Goal: Task Accomplishment & Management: Complete application form

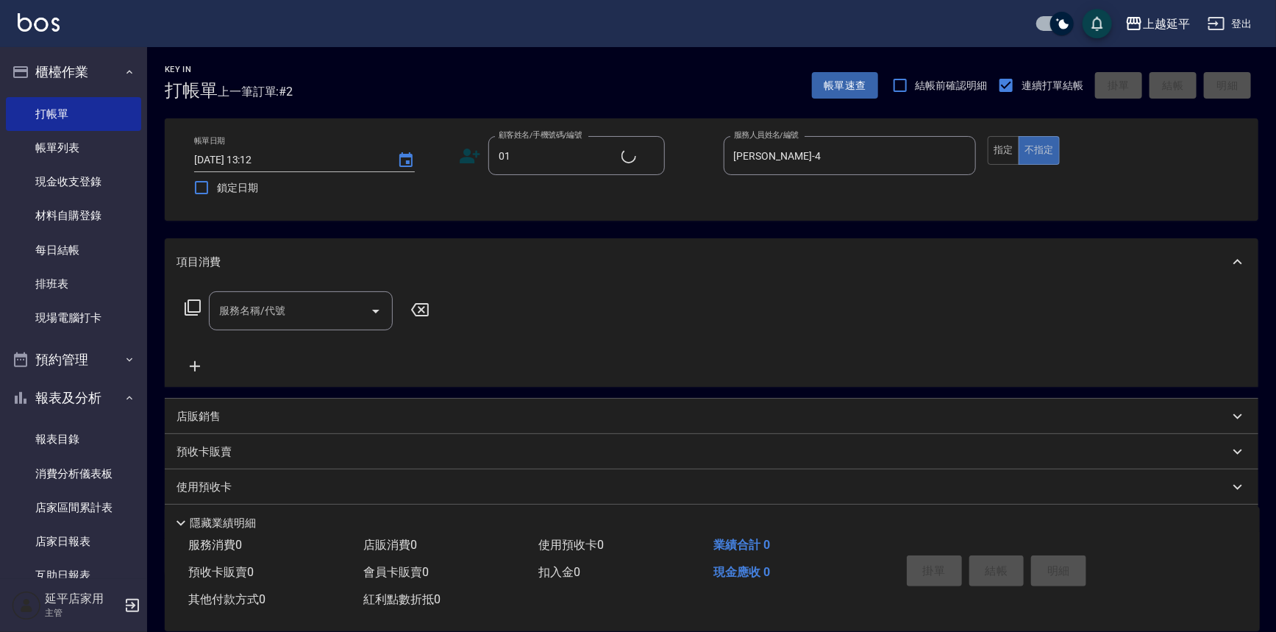
click at [321, 310] on input "服務名稱/代號" at bounding box center [290, 311] width 149 height 26
drag, startPoint x: 294, startPoint y: 338, endPoint x: 327, endPoint y: 339, distance: 33.1
click at [293, 338] on span "精油洗髮卷 - 280" at bounding box center [301, 348] width 184 height 24
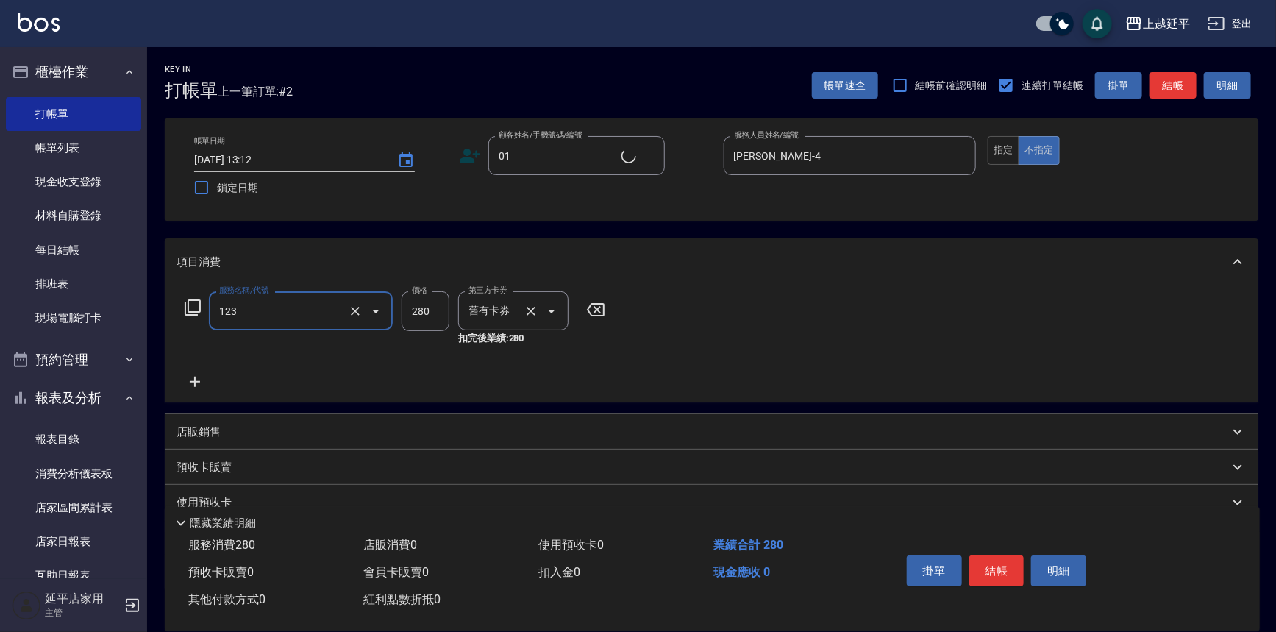
click at [558, 310] on icon "Open" at bounding box center [552, 311] width 18 height 18
type input "精油洗髮卷(123)"
click at [517, 346] on span "舊有卡券" at bounding box center [513, 348] width 110 height 24
click at [1162, 85] on button "結帳" at bounding box center [1173, 85] width 47 height 27
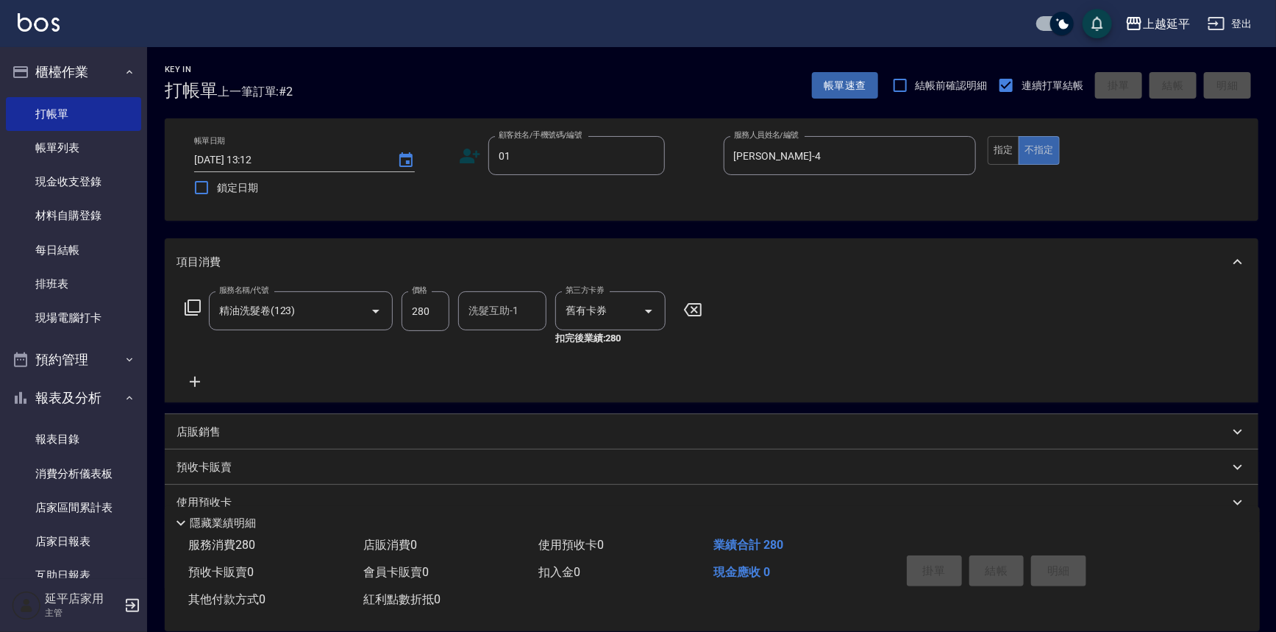
type input "[DATE] 17:04"
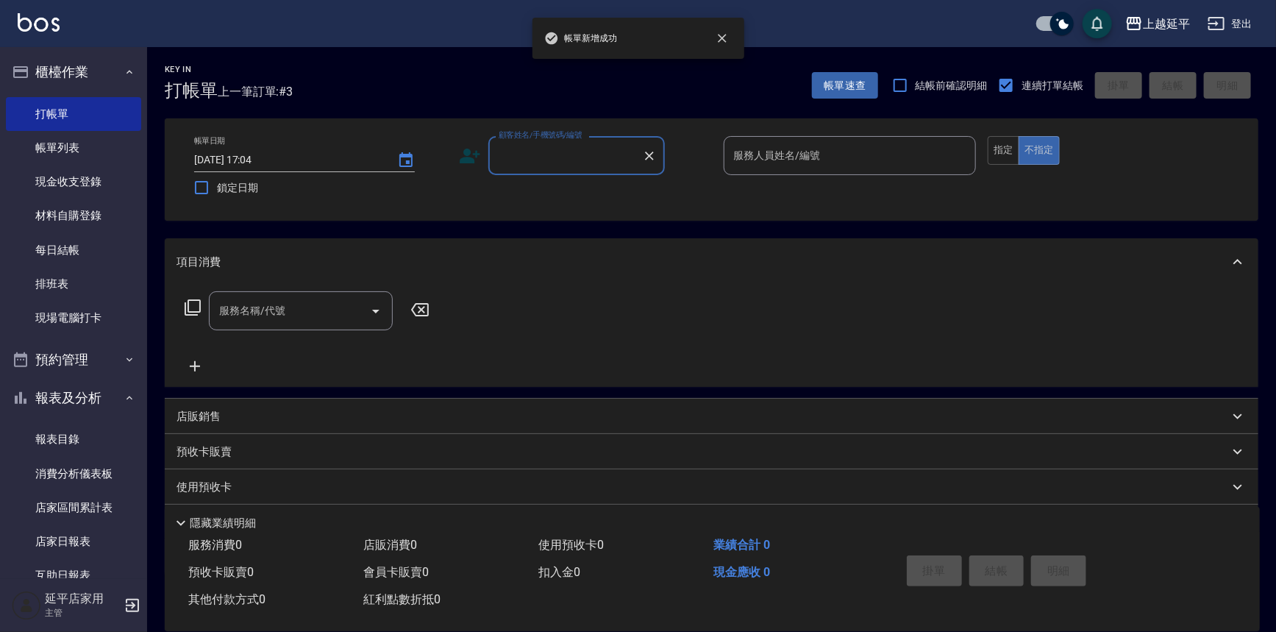
click at [568, 152] on input "顧客姓名/手機號碼/編號" at bounding box center [565, 156] width 141 height 26
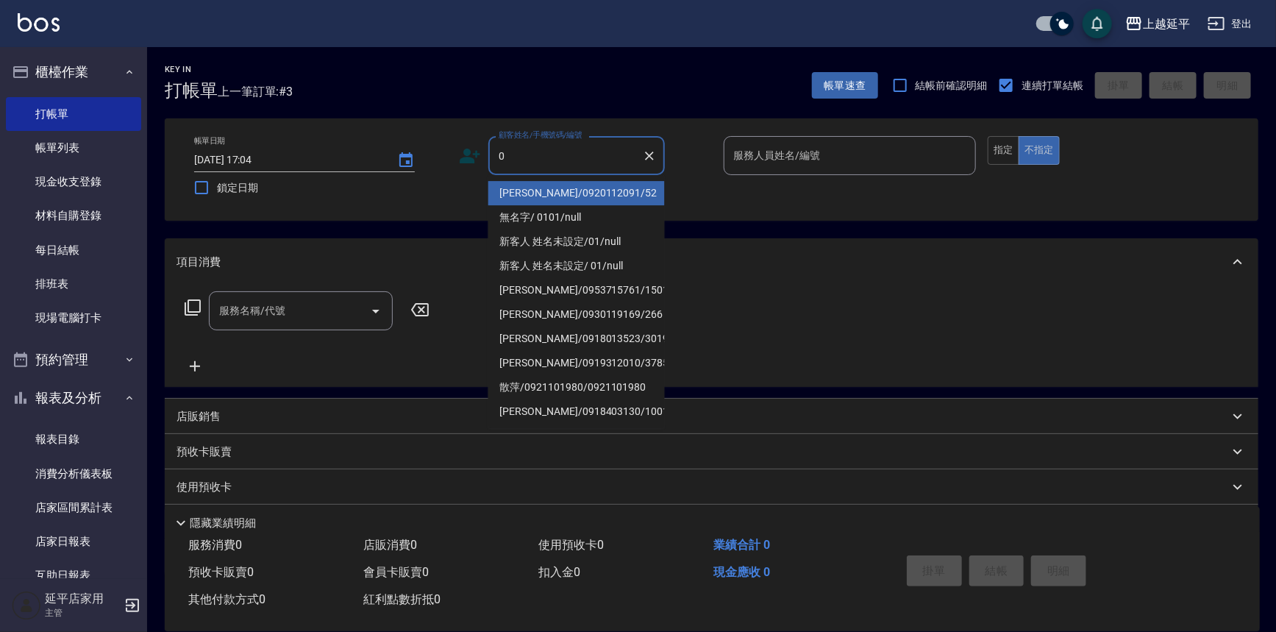
type input "01"
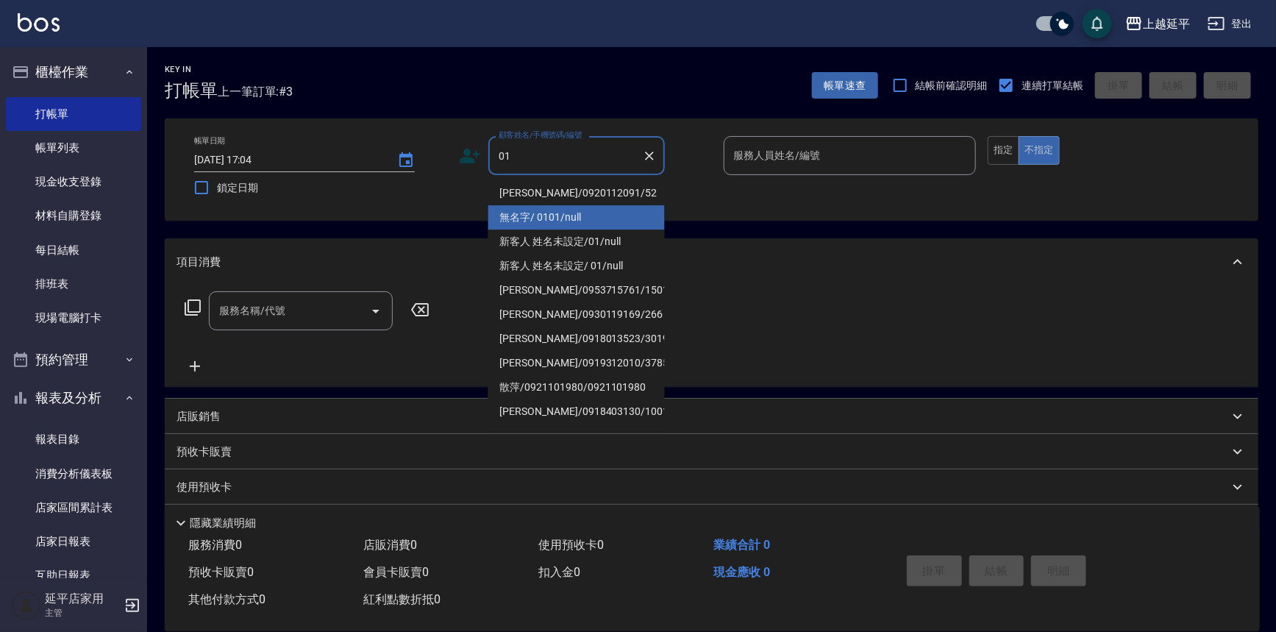
click at [575, 218] on li "無名字/ 0101/null" at bounding box center [576, 217] width 177 height 24
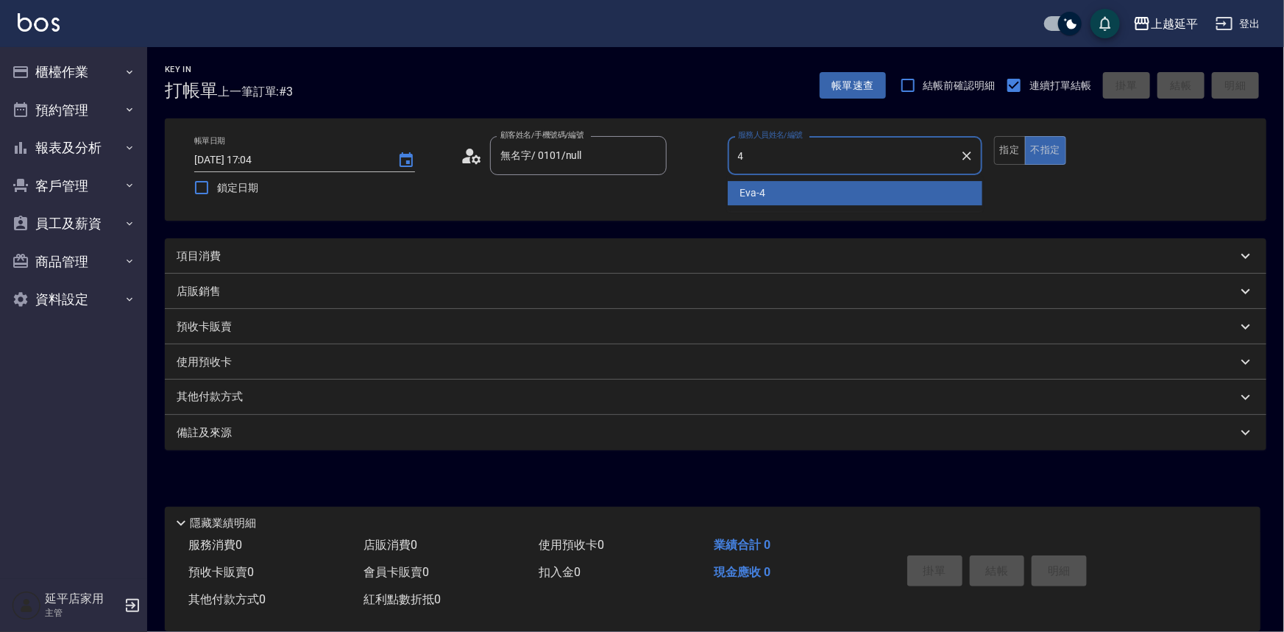
click at [805, 196] on div "[PERSON_NAME] -4" at bounding box center [855, 193] width 255 height 24
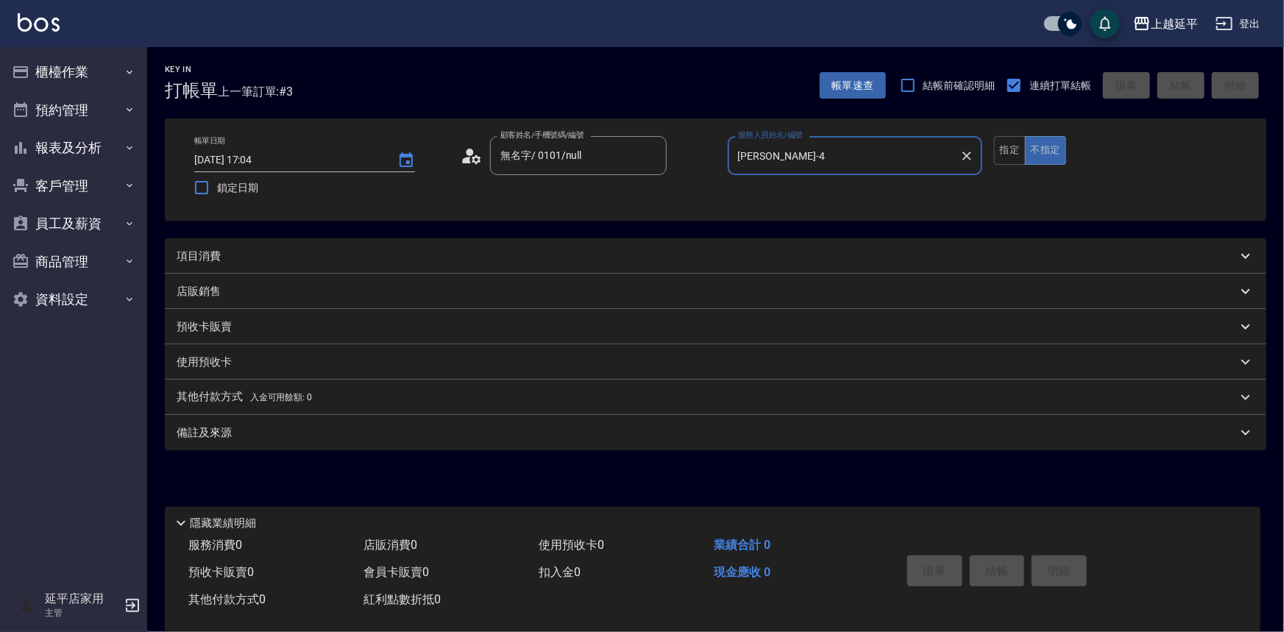
type input "[PERSON_NAME]-4"
click at [634, 261] on div "項目消費" at bounding box center [707, 256] width 1060 height 15
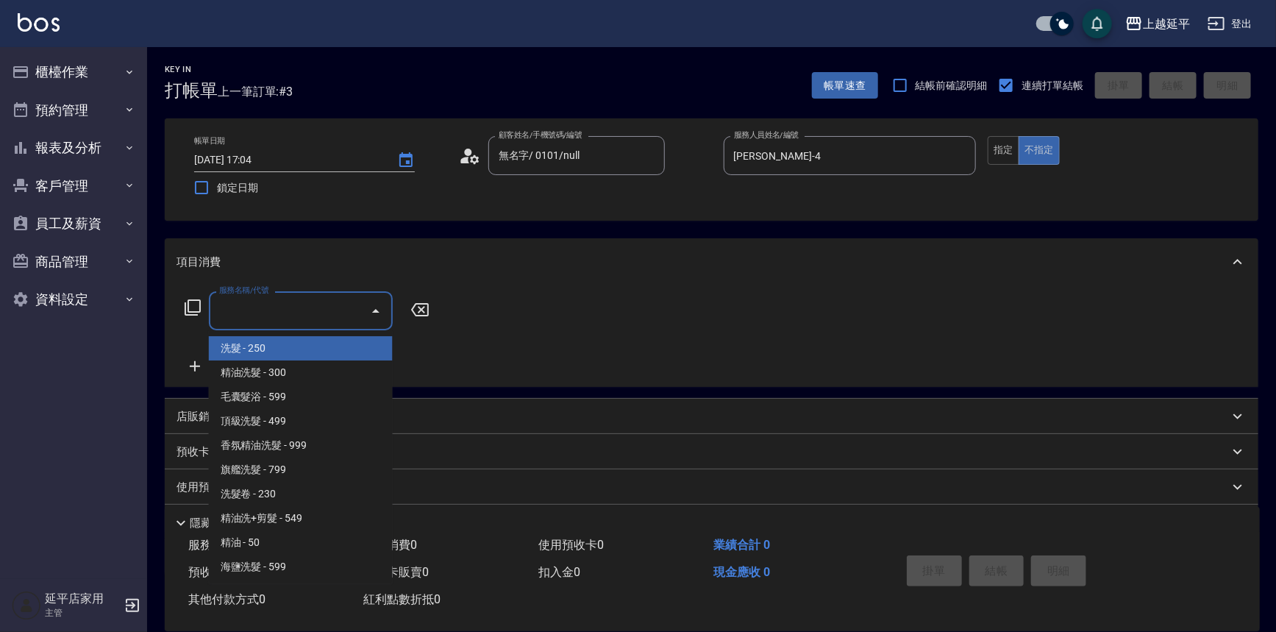
click at [286, 313] on input "服務名稱/代號" at bounding box center [290, 311] width 149 height 26
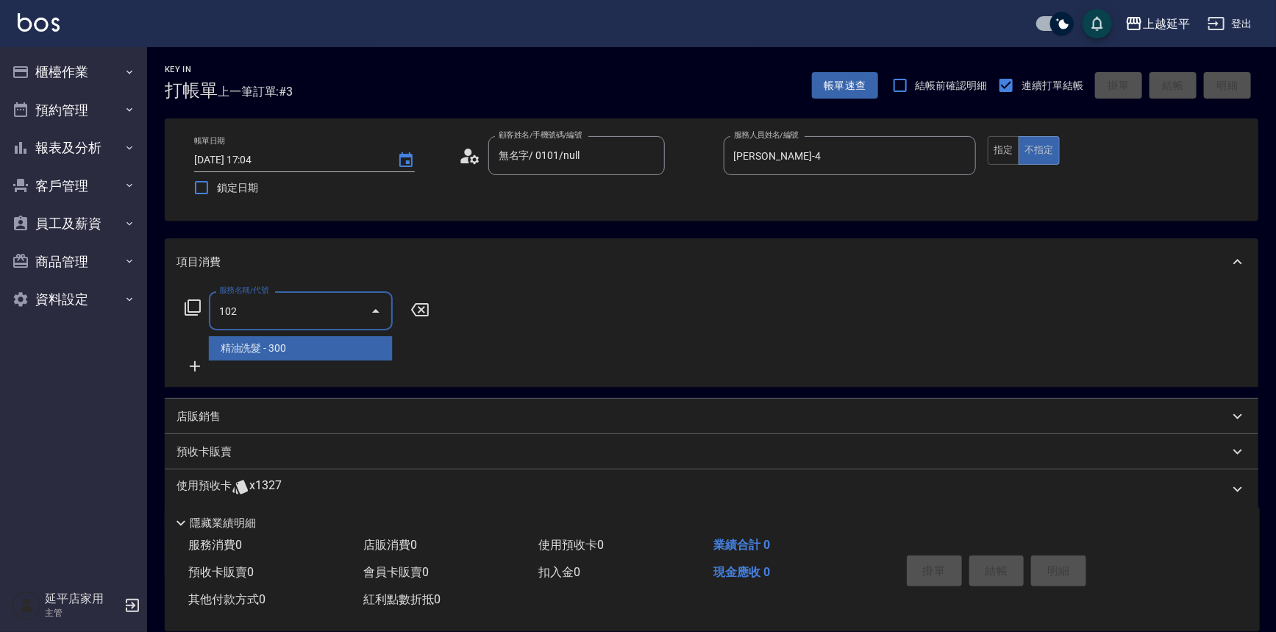
click at [309, 352] on span "精油洗髮 - 300" at bounding box center [301, 348] width 184 height 24
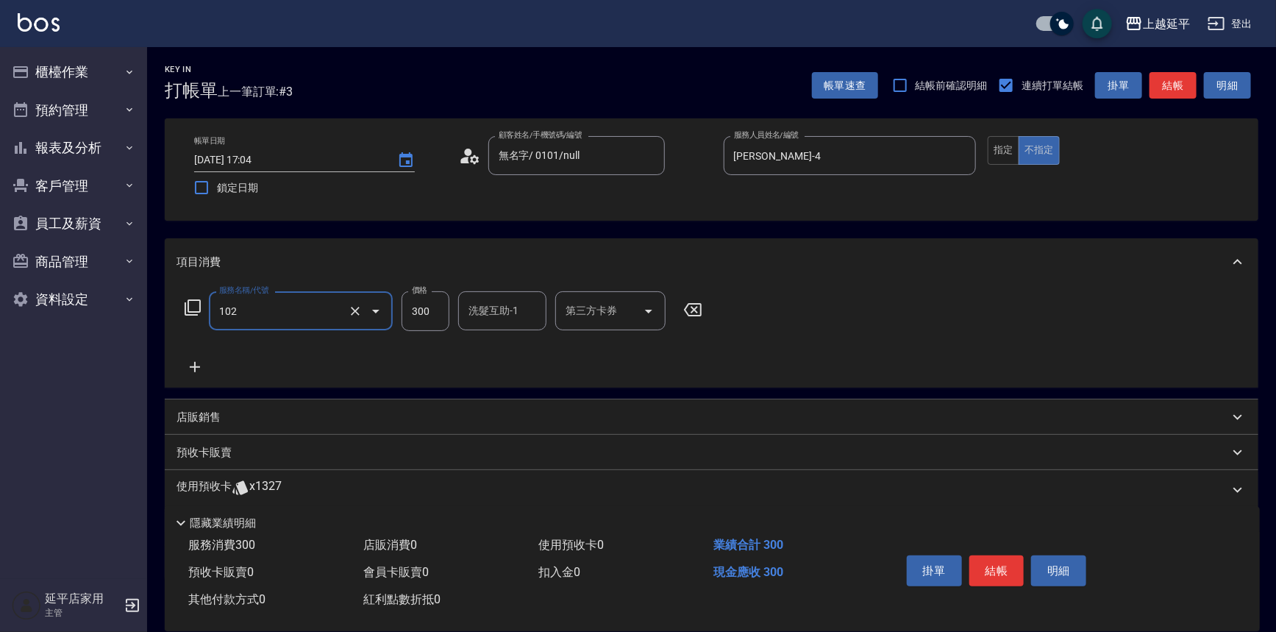
type input "精油洗髮(102)"
click at [193, 360] on icon at bounding box center [195, 367] width 37 height 18
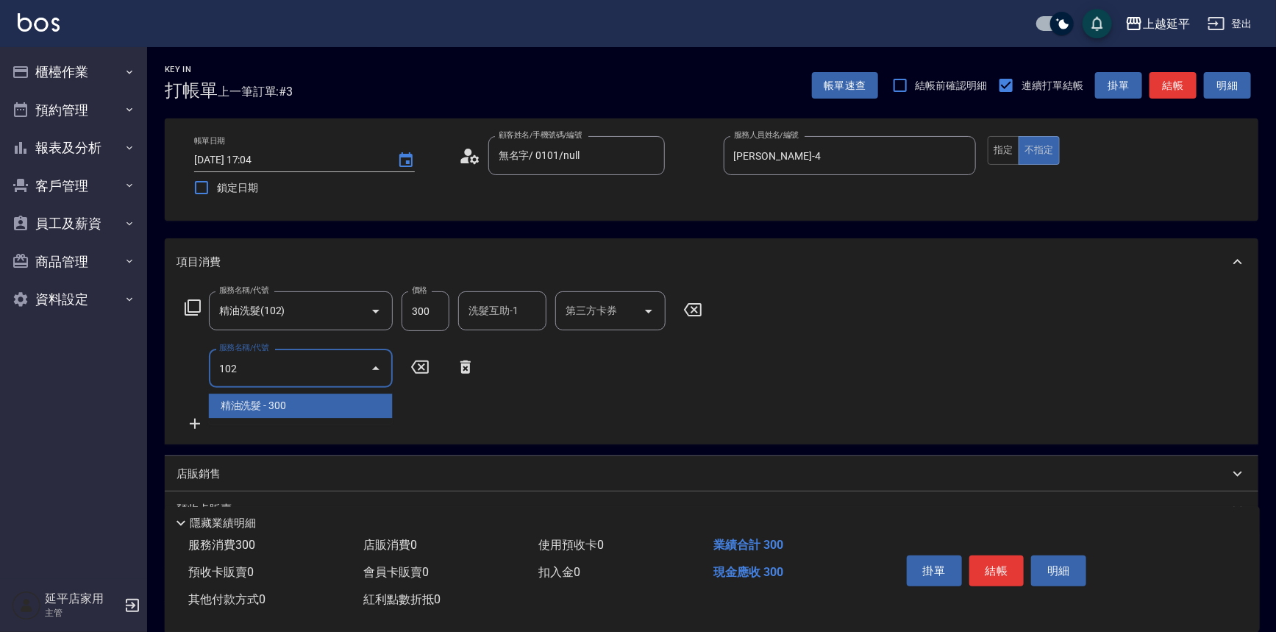
click at [279, 401] on span "精油洗髮 - 300" at bounding box center [301, 406] width 184 height 24
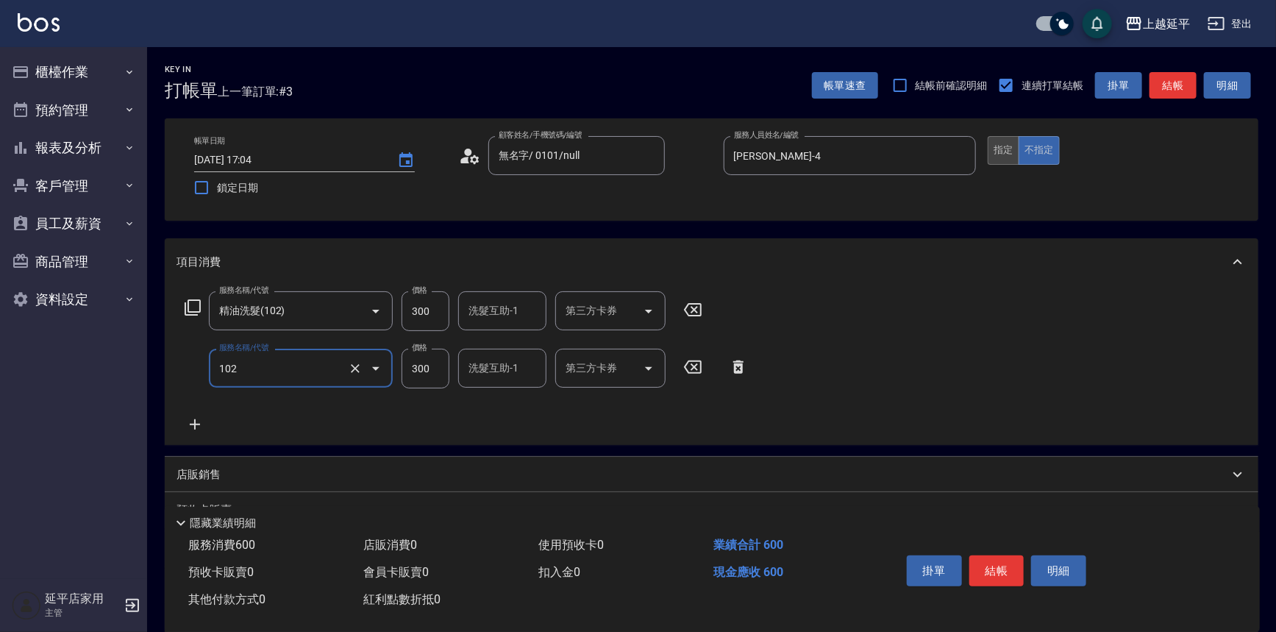
type input "精油洗髮(102)"
click at [1000, 159] on button "指定" at bounding box center [1004, 150] width 32 height 29
click at [1177, 85] on button "結帳" at bounding box center [1173, 85] width 47 height 27
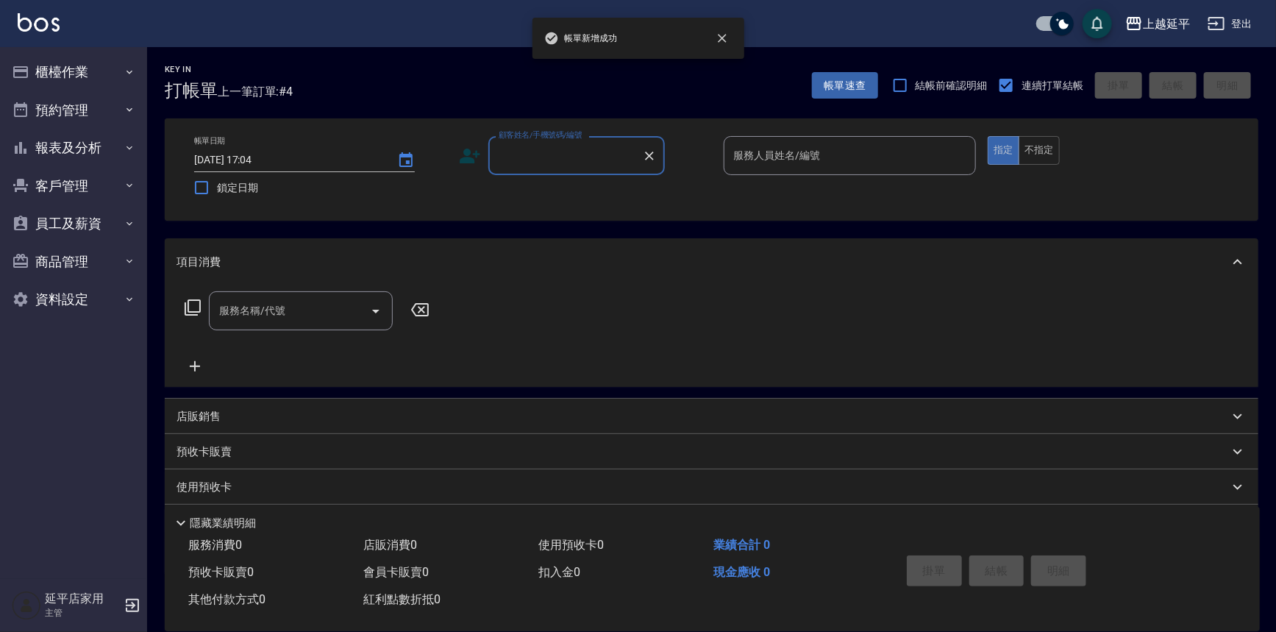
click at [594, 151] on input "顧客姓名/手機號碼/編號" at bounding box center [565, 156] width 141 height 26
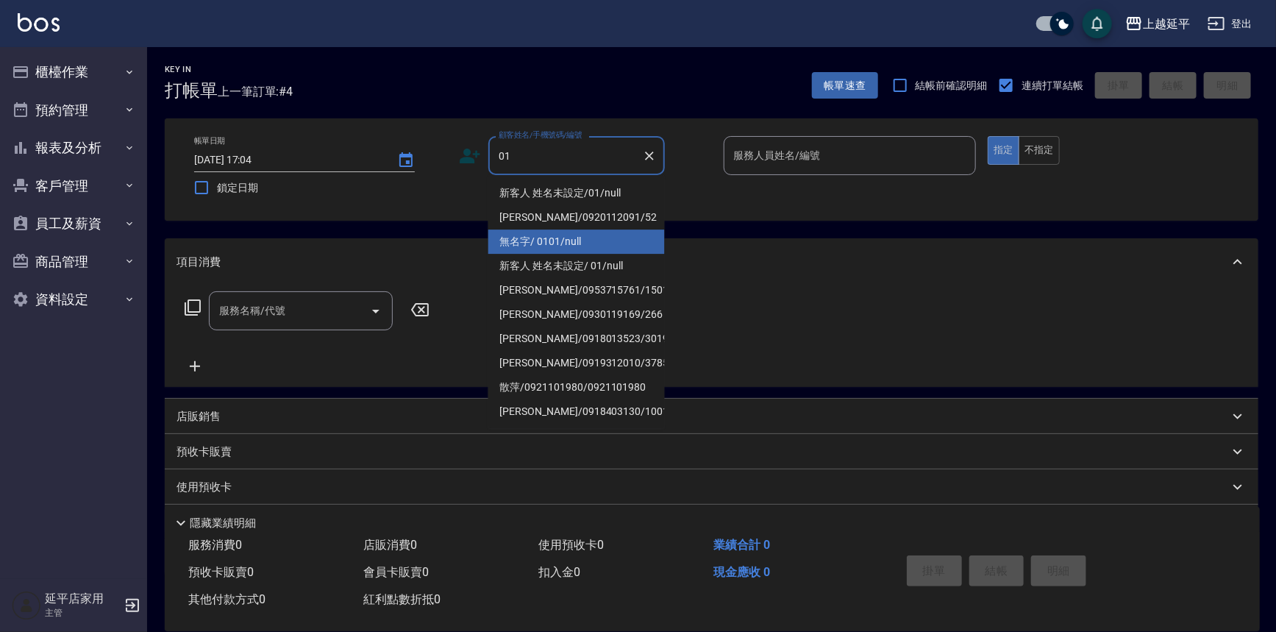
click at [588, 236] on li "無名字/ 0101/null" at bounding box center [576, 242] width 177 height 24
type input "無名字/ 0101/null"
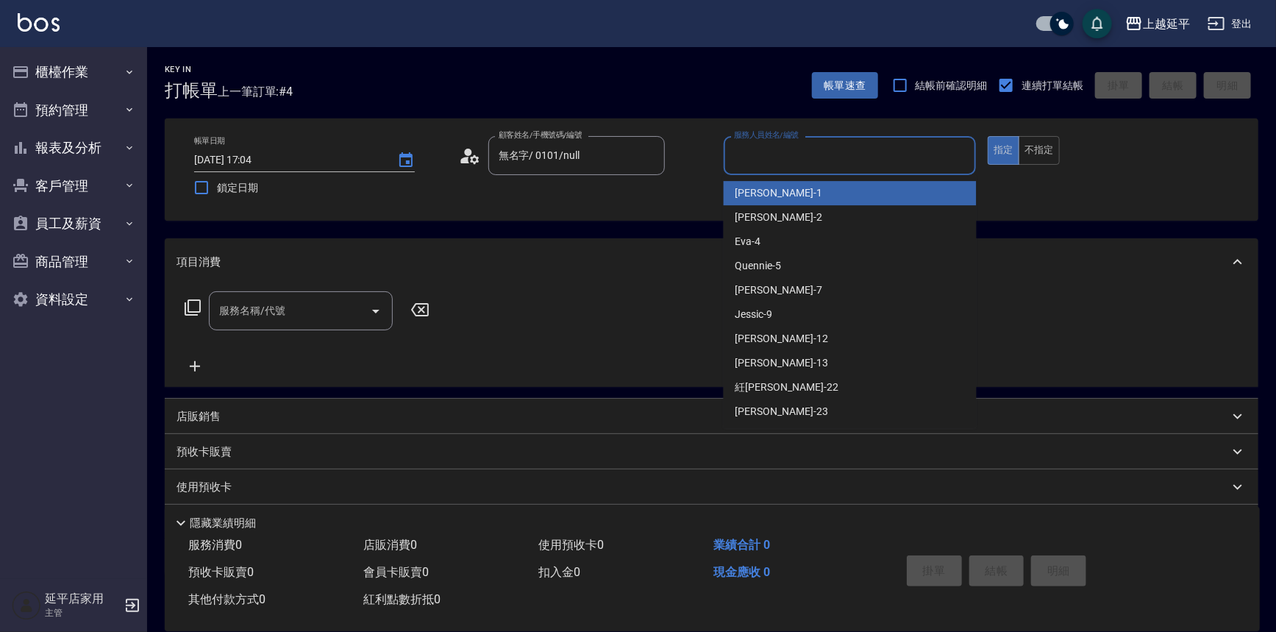
click at [757, 157] on input "服務人員姓名/編號" at bounding box center [850, 156] width 240 height 26
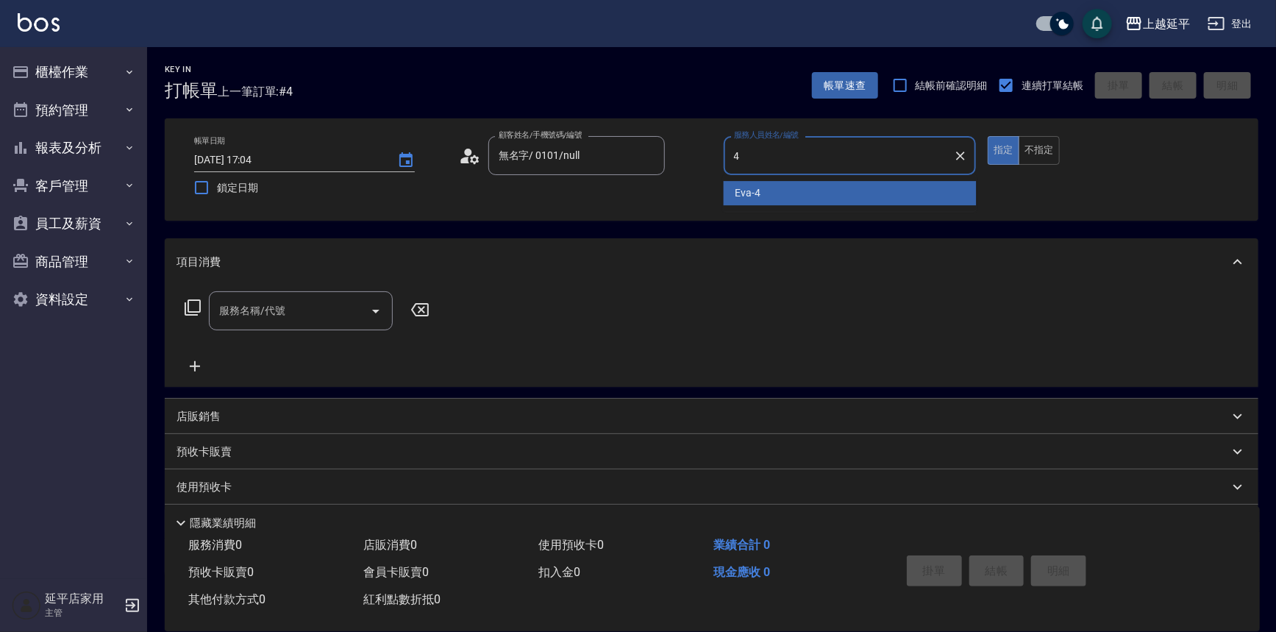
click at [761, 195] on div "[PERSON_NAME] -4" at bounding box center [850, 193] width 253 height 24
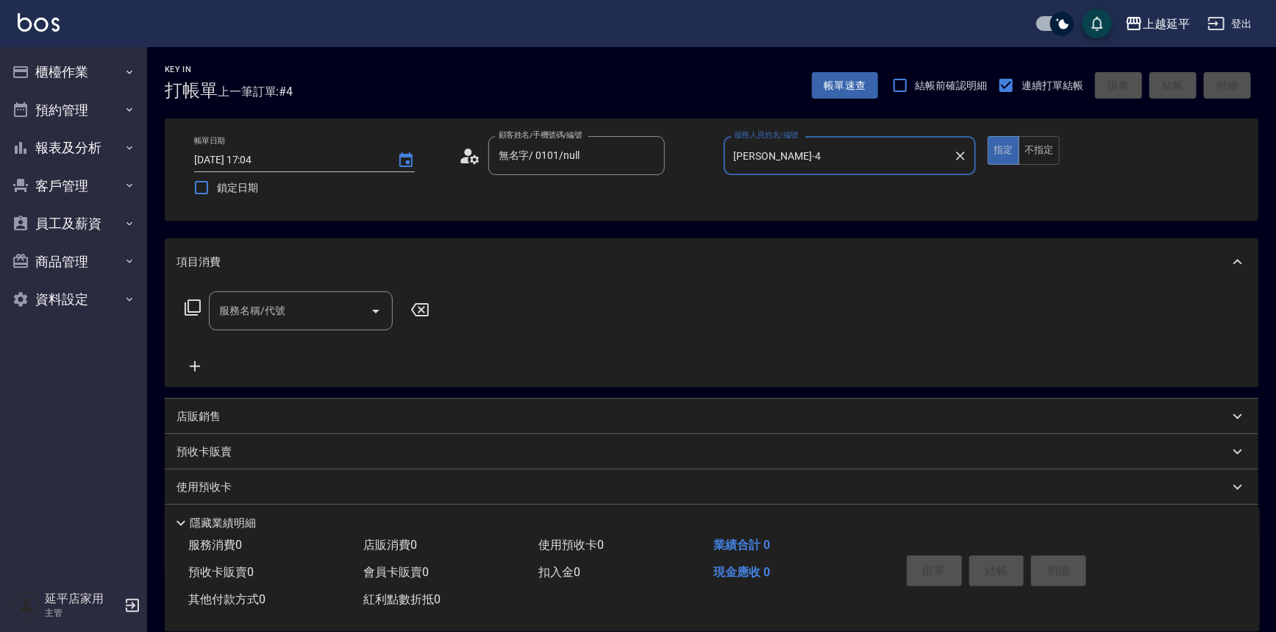
type input "[PERSON_NAME]-4"
click at [313, 322] on input "服務名稱/代號" at bounding box center [290, 311] width 149 height 26
click at [285, 347] on span "B級洗+剪 - 499" at bounding box center [301, 348] width 184 height 24
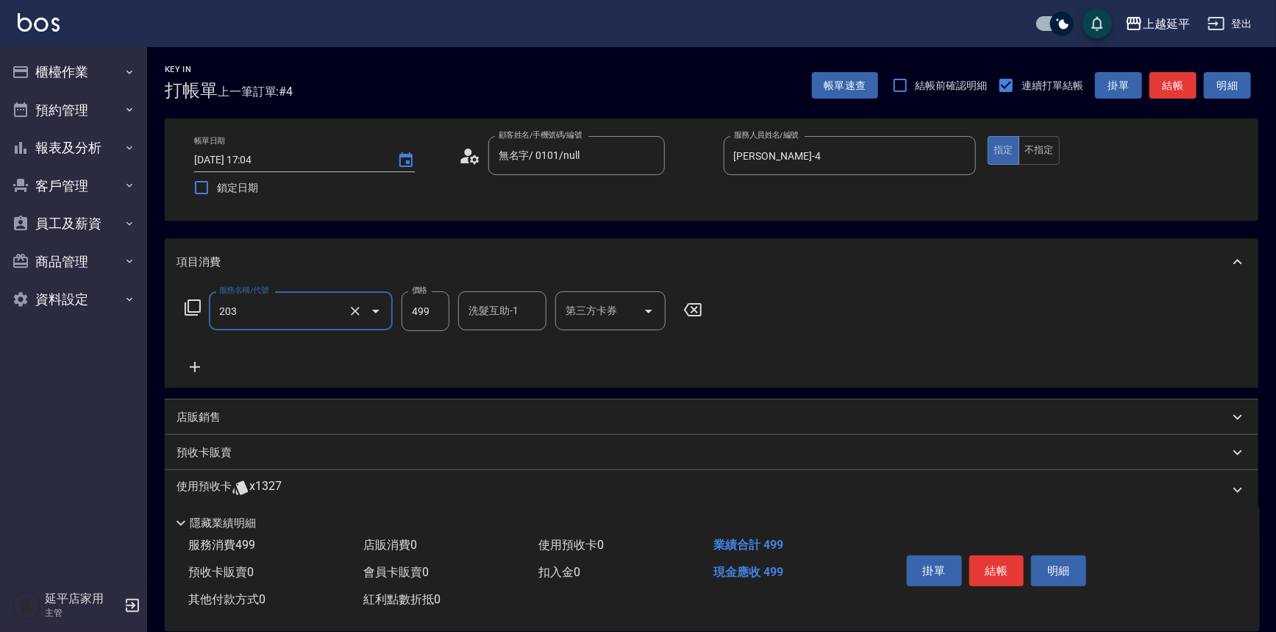
type input "B級洗+剪(203)"
click at [196, 367] on icon at bounding box center [195, 367] width 37 height 18
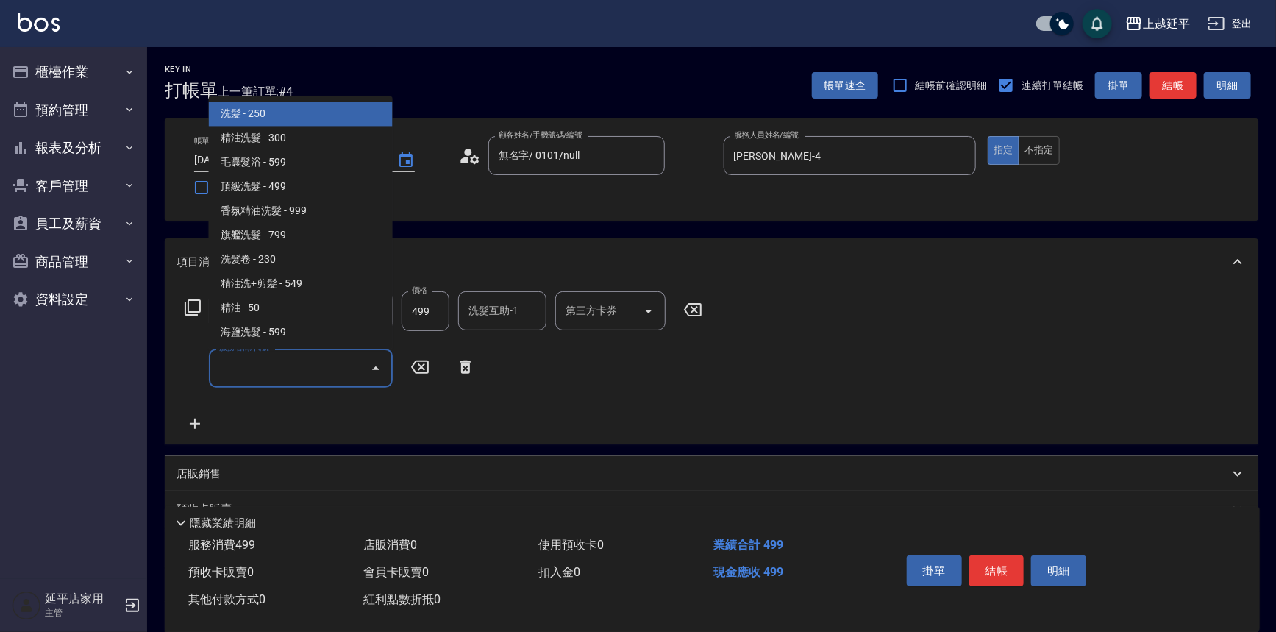
click at [260, 362] on input "服務名稱/代號" at bounding box center [290, 368] width 149 height 26
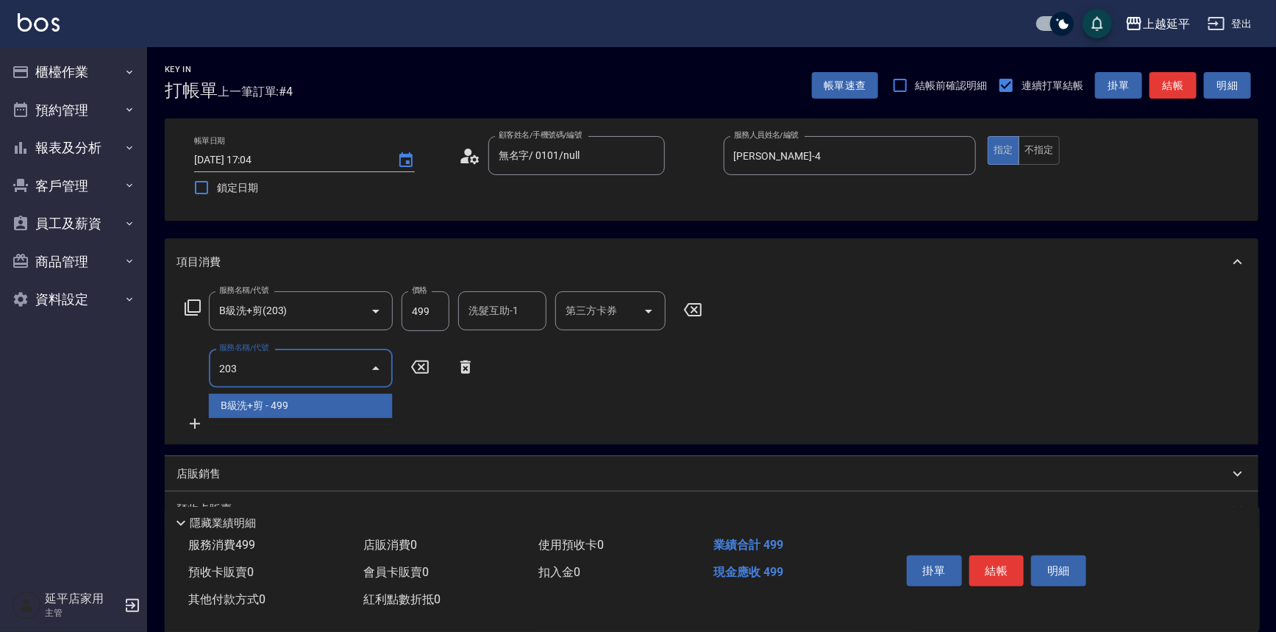
click at [291, 405] on span "B級洗+剪 - 499" at bounding box center [301, 406] width 184 height 24
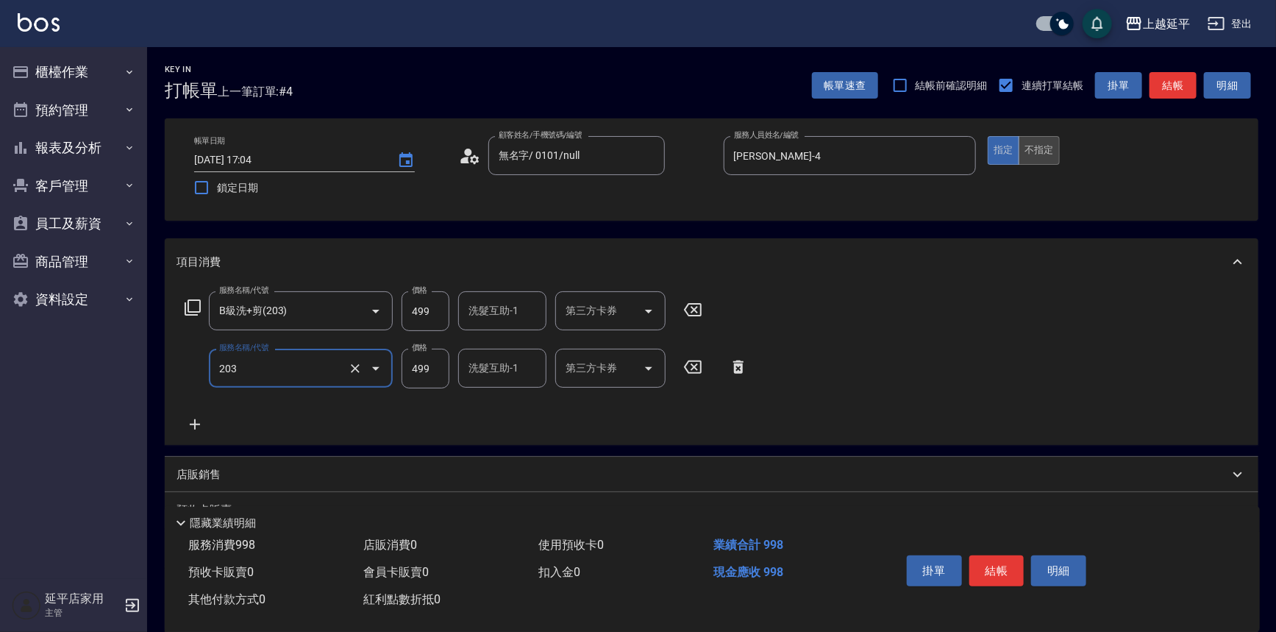
type input "B級洗+剪(203)"
click at [1040, 157] on button "不指定" at bounding box center [1039, 150] width 41 height 29
click at [1162, 83] on button "結帳" at bounding box center [1173, 85] width 47 height 27
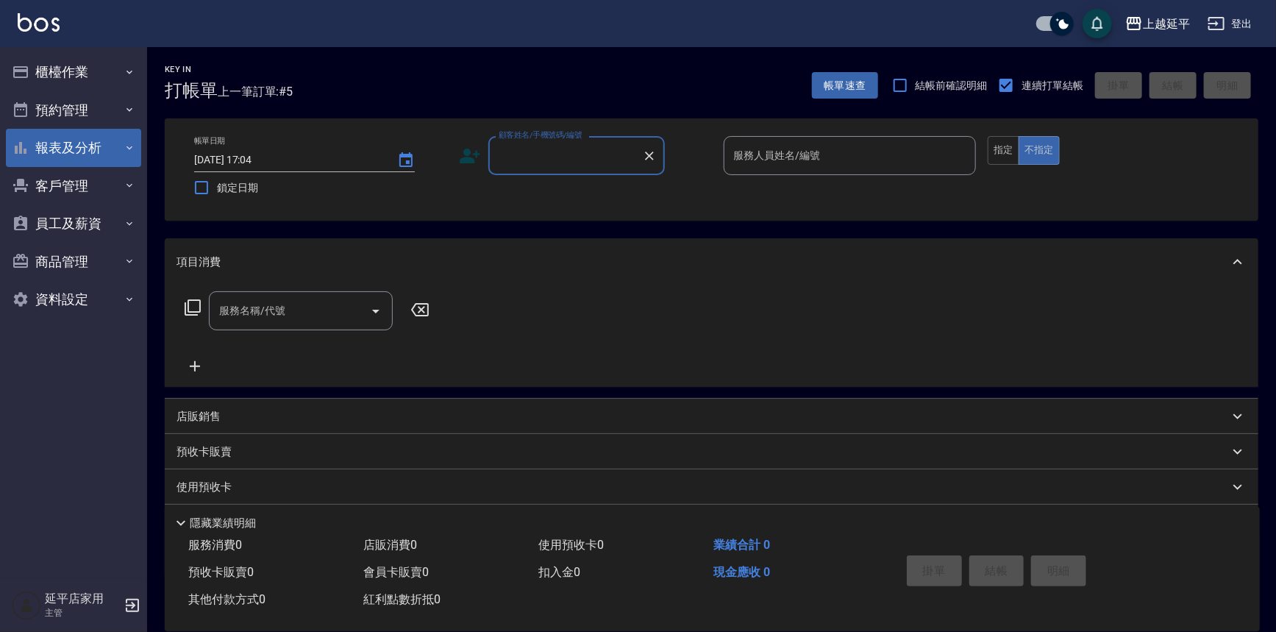
click at [96, 144] on button "報表及分析" at bounding box center [73, 148] width 135 height 38
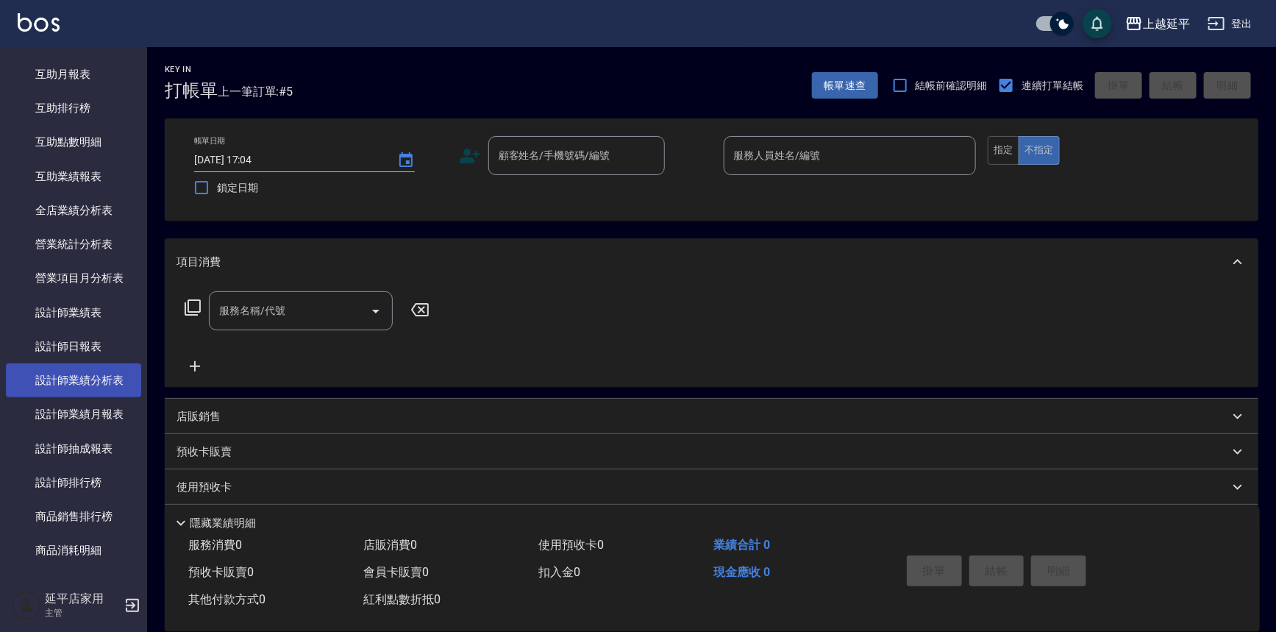
scroll to position [334, 0]
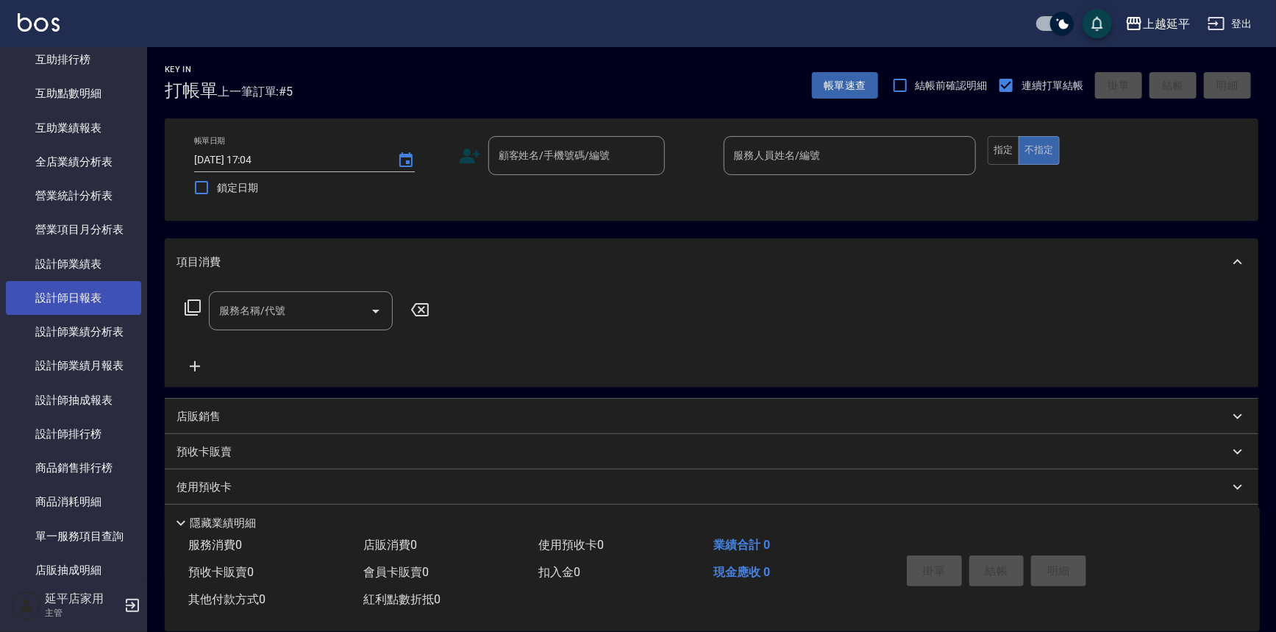
click at [80, 303] on link "設計師日報表" at bounding box center [73, 298] width 135 height 34
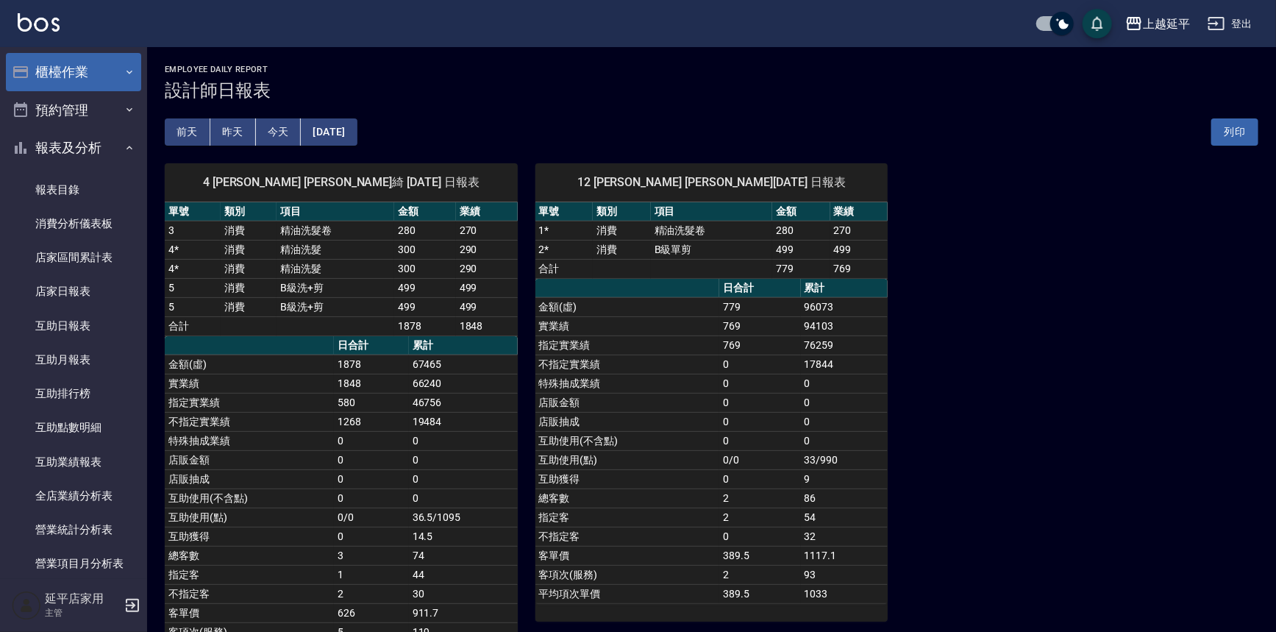
click at [63, 72] on button "櫃檯作業" at bounding box center [73, 72] width 135 height 38
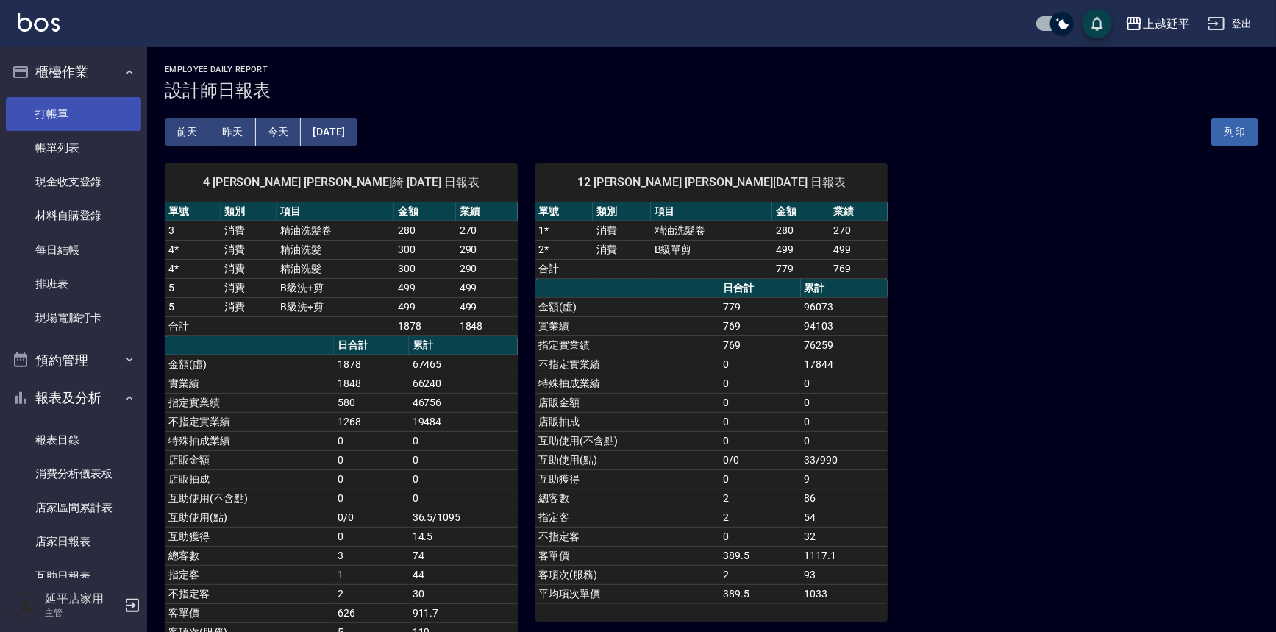
click at [79, 120] on link "打帳單" at bounding box center [73, 114] width 135 height 34
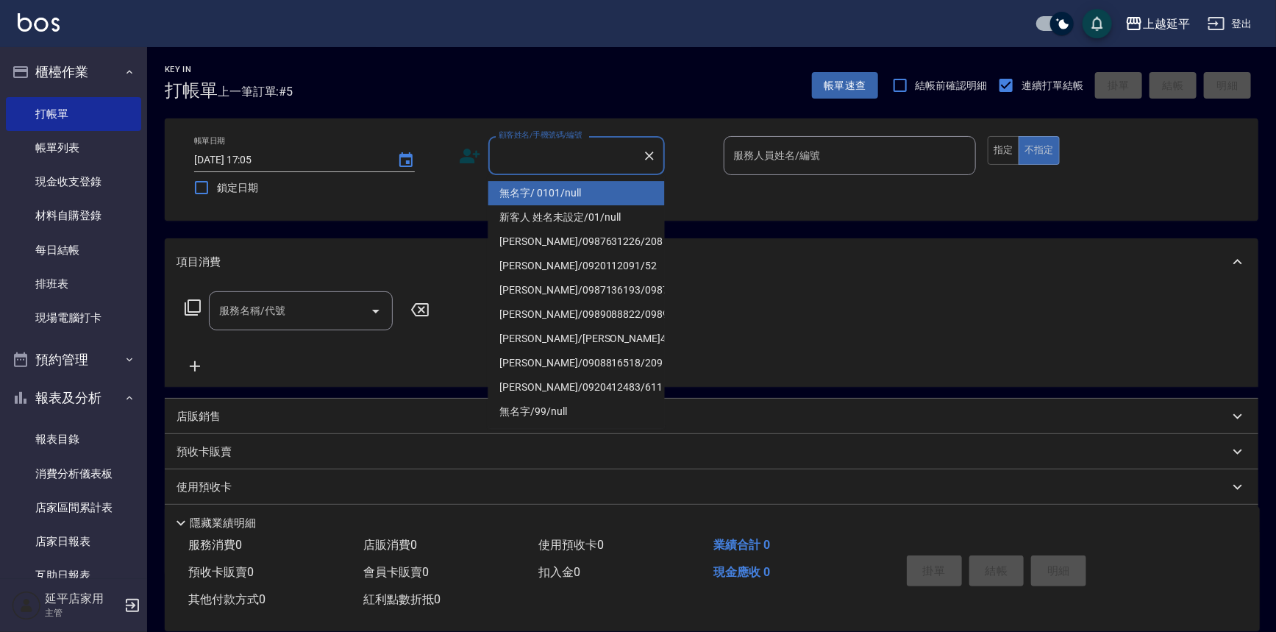
click at [578, 157] on input "顧客姓名/手機號碼/編號" at bounding box center [565, 156] width 141 height 26
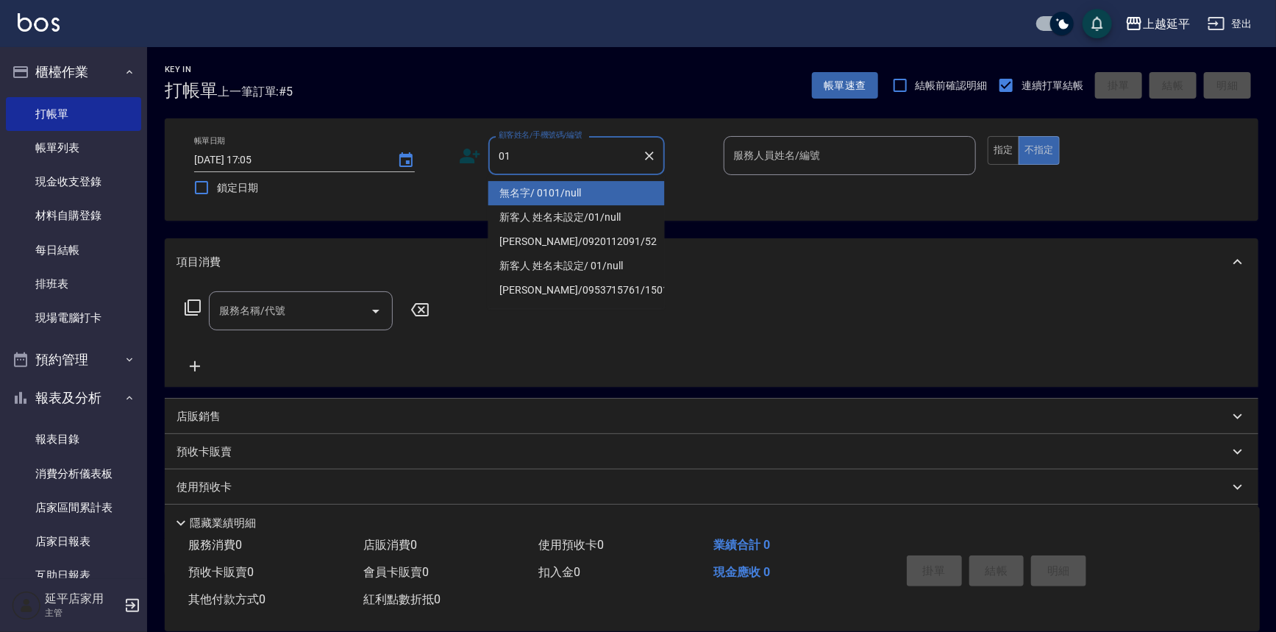
drag, startPoint x: 581, startPoint y: 193, endPoint x: 736, endPoint y: 171, distance: 156.1
click at [583, 194] on li "無名字/ 0101/null" at bounding box center [576, 193] width 177 height 24
type input "無名字/ 0101/null"
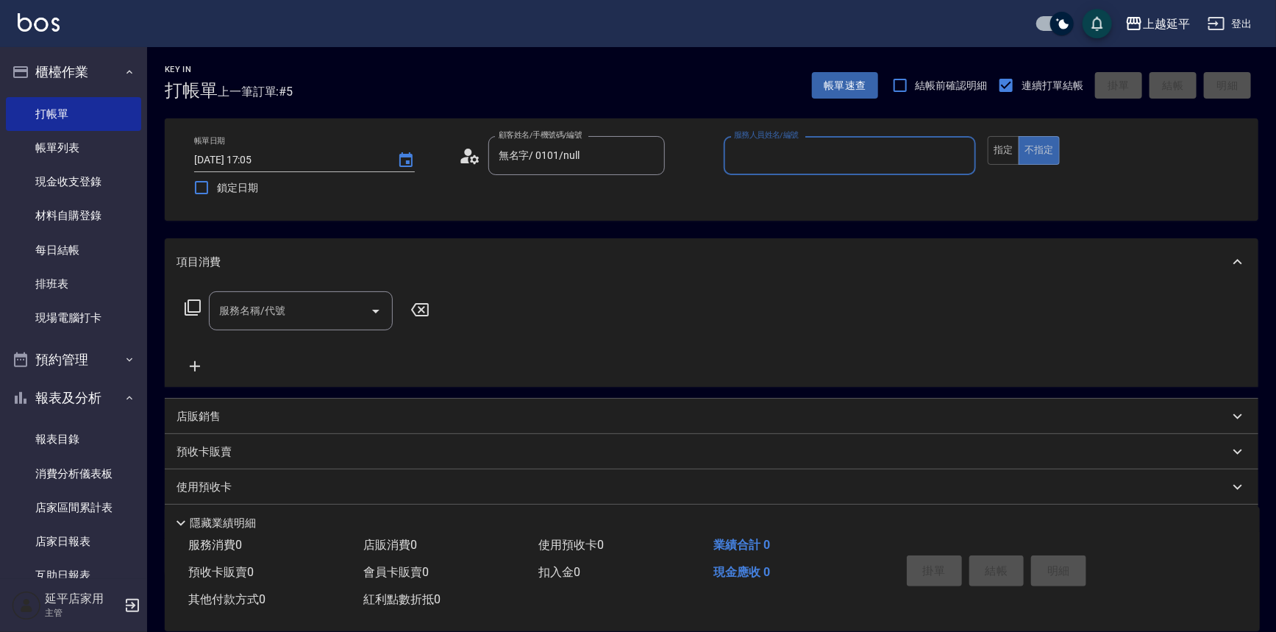
click at [751, 160] on input "服務人員姓名/編號" at bounding box center [850, 156] width 240 height 26
click at [748, 184] on div "[PERSON_NAME] -4" at bounding box center [850, 193] width 253 height 24
type input "[PERSON_NAME]-4"
click at [330, 302] on input "服務名稱/代號" at bounding box center [290, 311] width 149 height 26
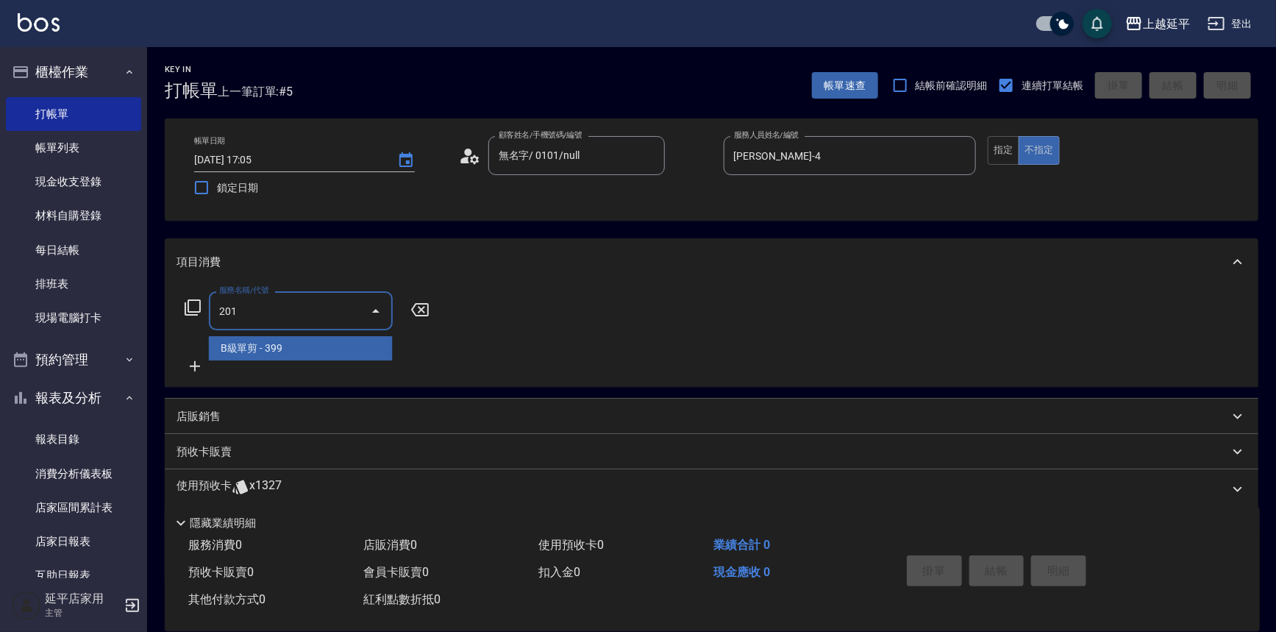
click at [339, 344] on span "B級單剪 - 399" at bounding box center [301, 348] width 184 height 24
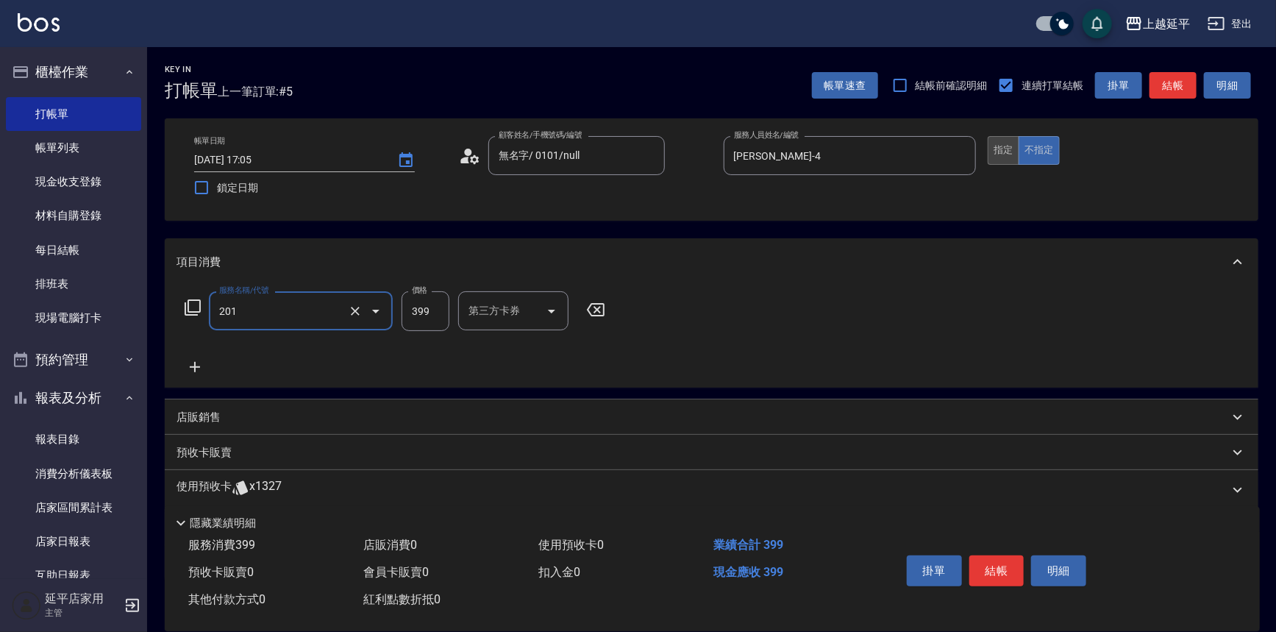
type input "B級單剪(201)"
click at [999, 154] on button "指定" at bounding box center [1004, 150] width 32 height 29
click at [1161, 85] on button "結帳" at bounding box center [1173, 85] width 47 height 27
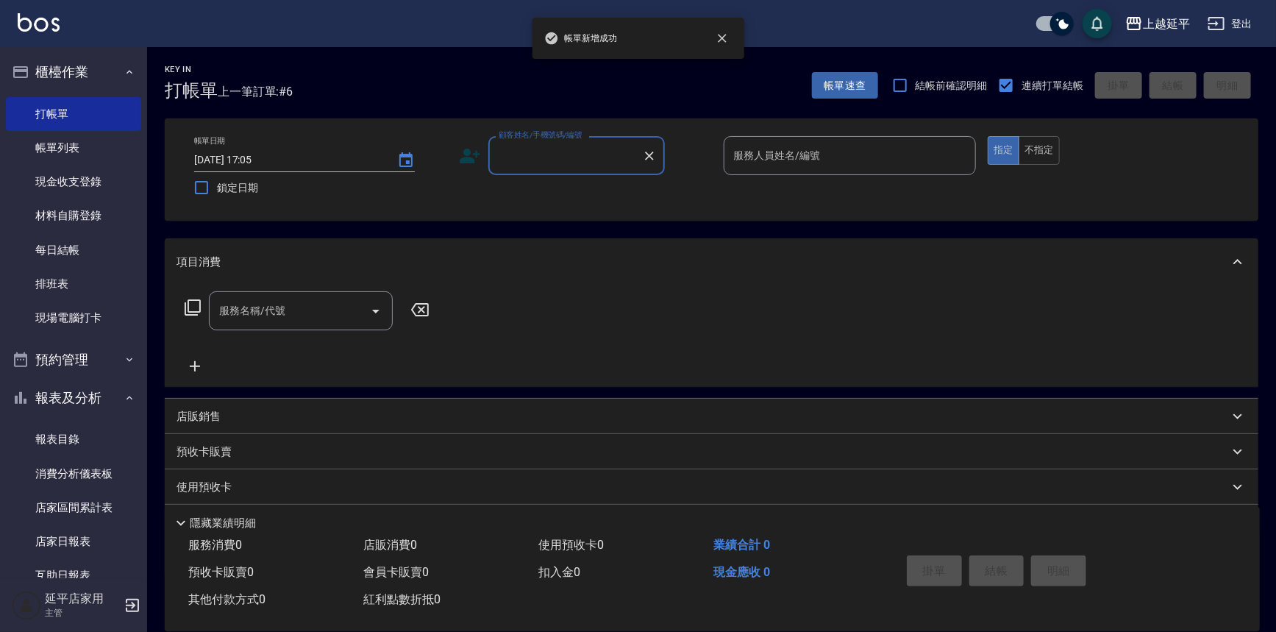
click at [627, 157] on input "顧客姓名/手機號碼/編號" at bounding box center [565, 156] width 141 height 26
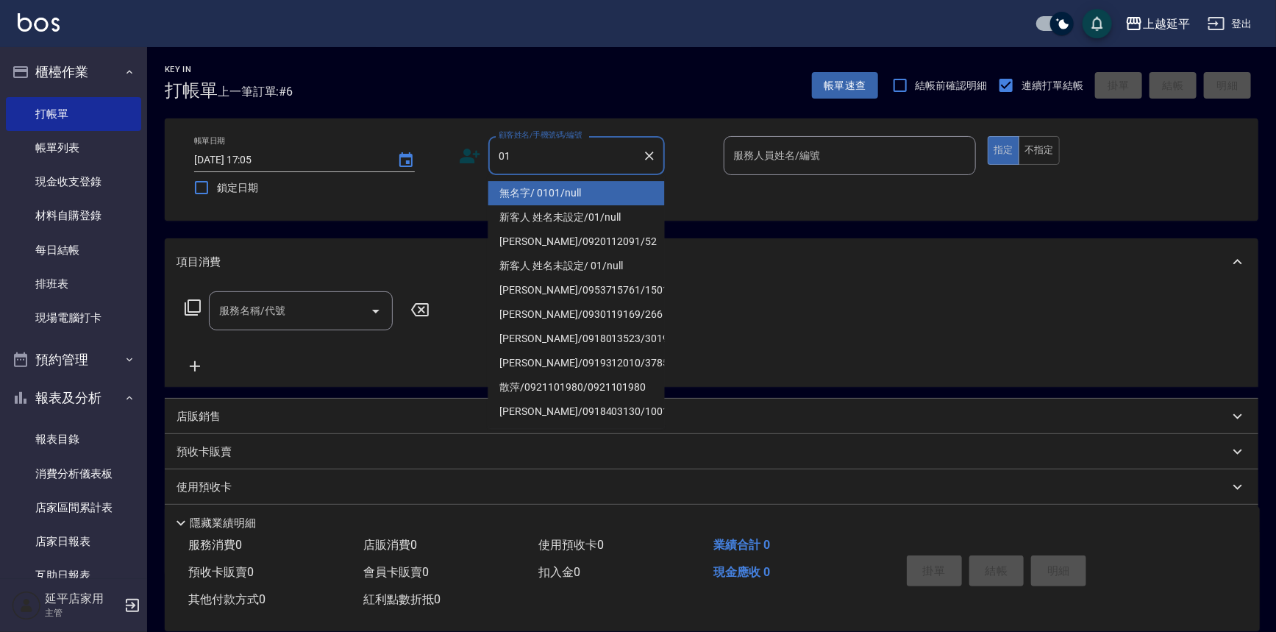
click at [616, 191] on li "無名字/ 0101/null" at bounding box center [576, 193] width 177 height 24
type input "無名字/ 0101/null"
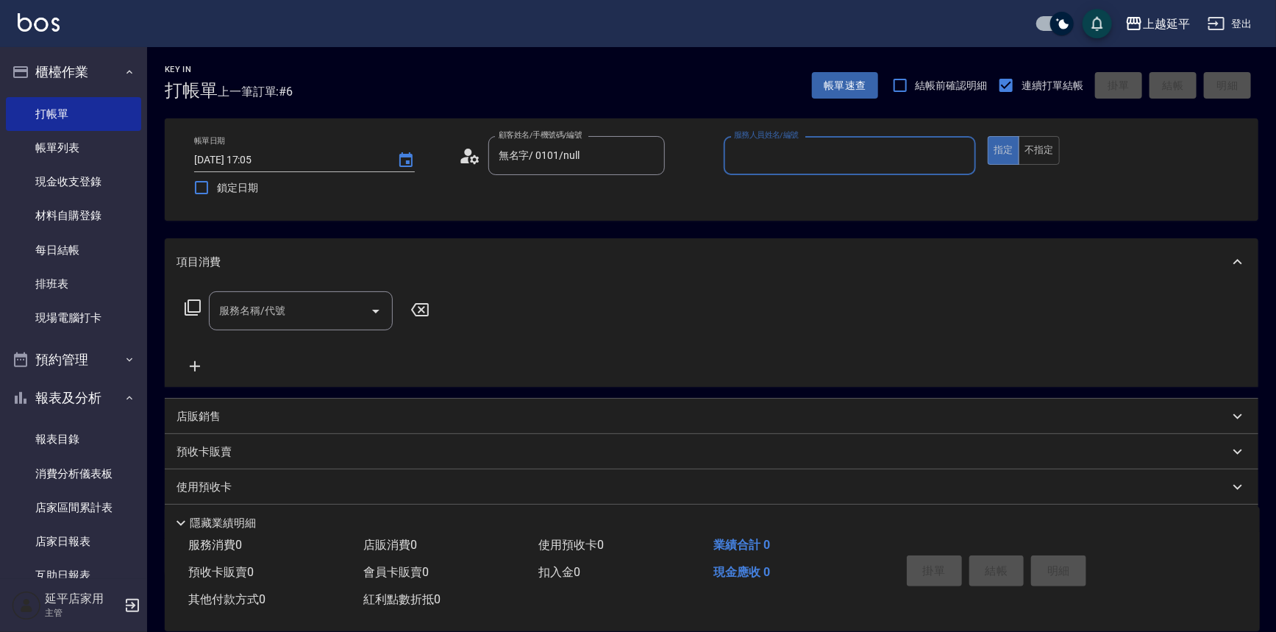
click at [778, 166] on input "服務人員姓名/編號" at bounding box center [850, 156] width 240 height 26
click at [765, 184] on div "[PERSON_NAME] -4" at bounding box center [850, 193] width 253 height 24
type input "[PERSON_NAME]-4"
click at [288, 312] on input "服務名稱/代號" at bounding box center [290, 311] width 149 height 26
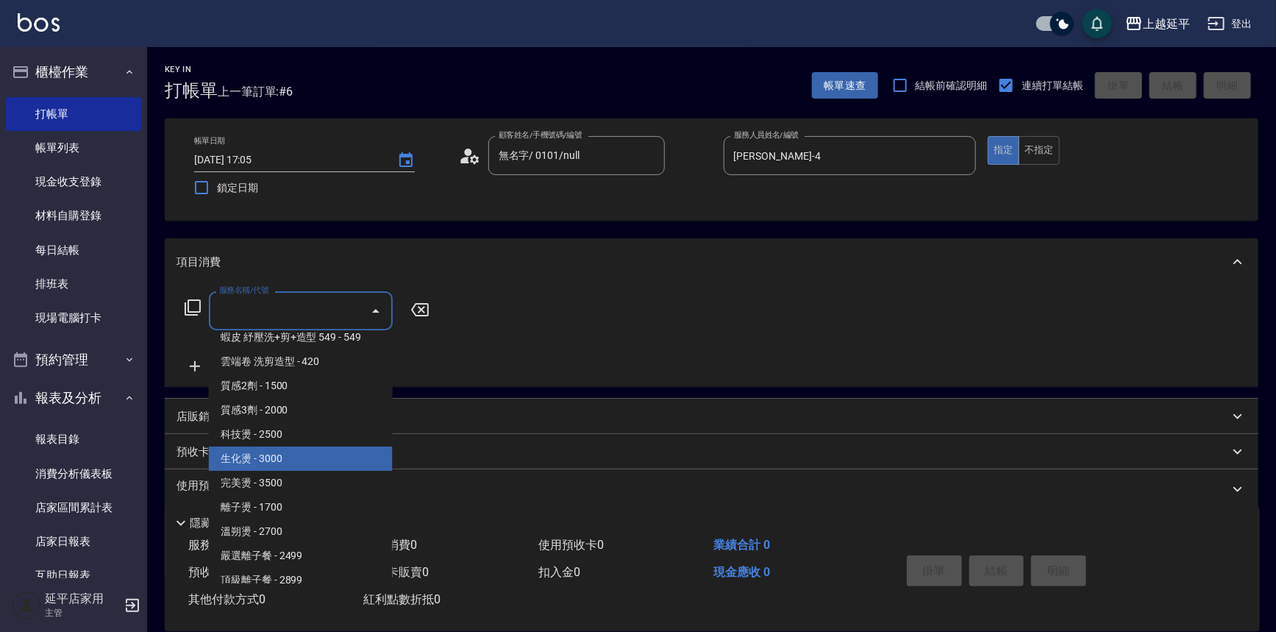
scroll to position [602, 0]
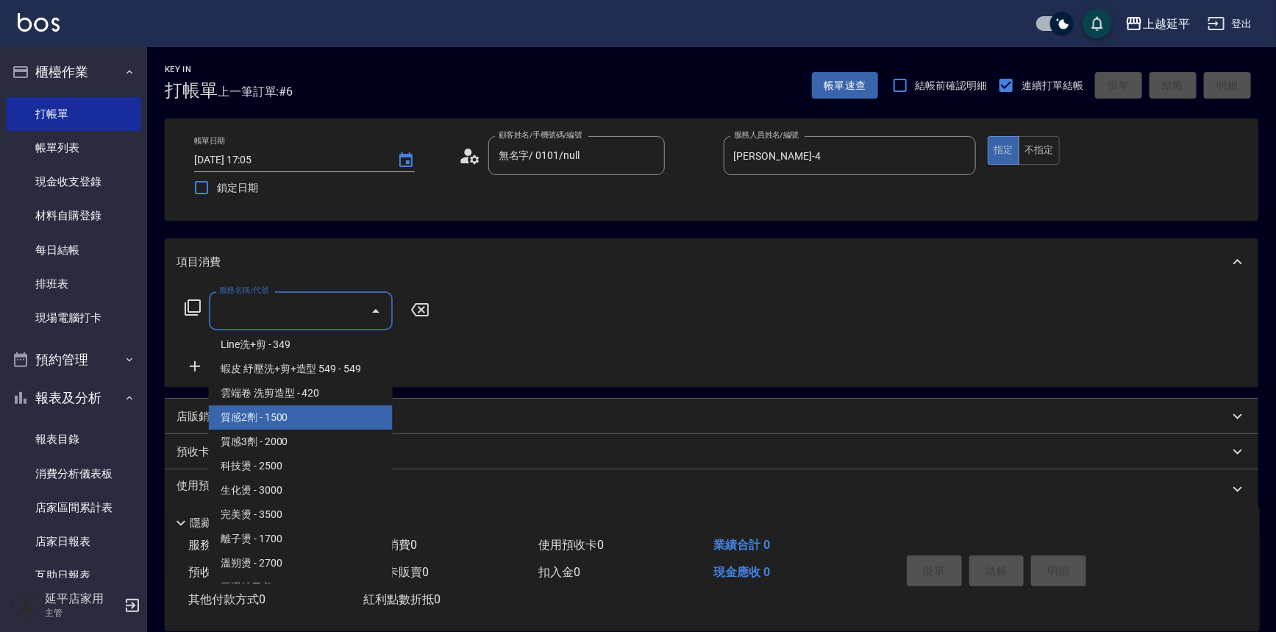
click at [316, 418] on span "質感2劑 - 1500" at bounding box center [301, 417] width 184 height 24
type input "質感2劑(301)"
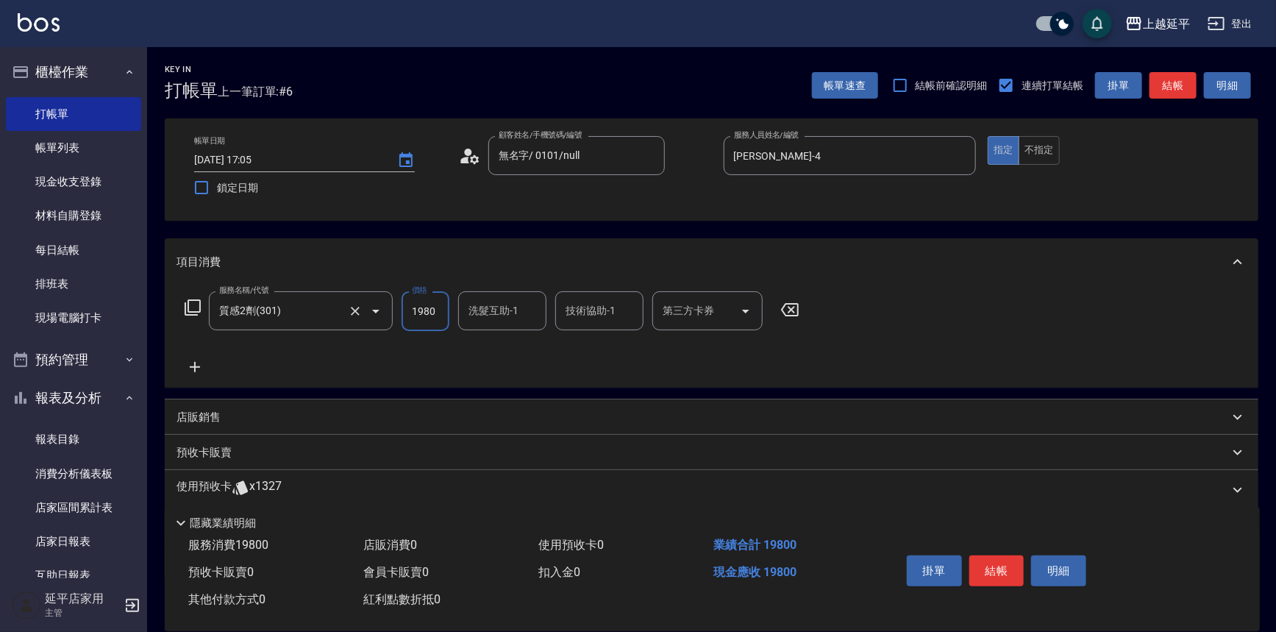
scroll to position [0, 0]
type input "1980"
click at [380, 345] on div "服務名稱/代號 質感2劑(301) 服務名稱/代號 價格 1980 價格 洗髮互助-1 洗髮互助-1 技術協助-1 技術協助-1 第三方卡券 第三方卡券" at bounding box center [493, 333] width 632 height 85
click at [193, 370] on icon at bounding box center [195, 367] width 37 height 18
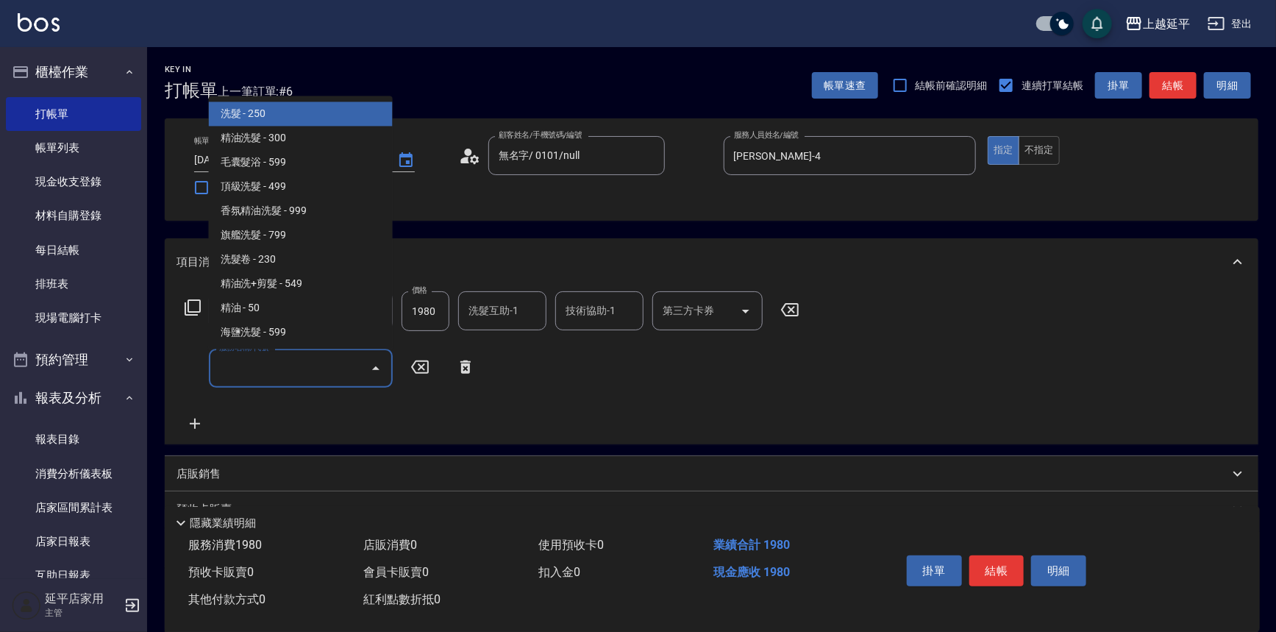
click at [270, 367] on input "服務名稱/代號" at bounding box center [290, 368] width 149 height 26
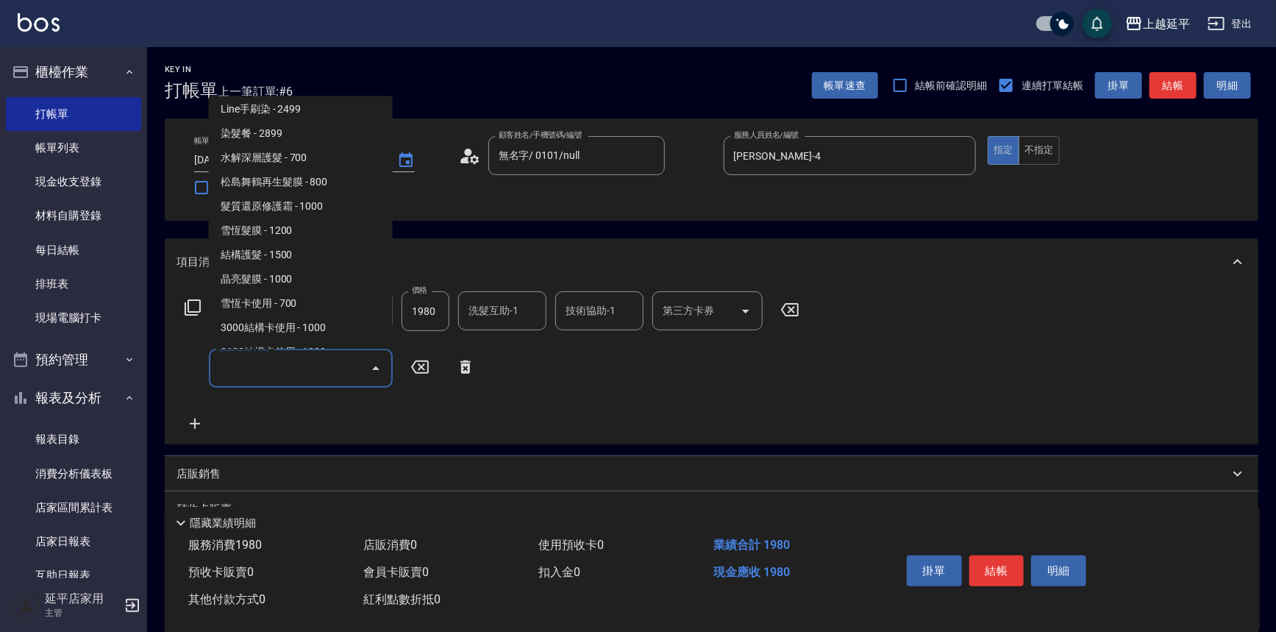
scroll to position [1471, 0]
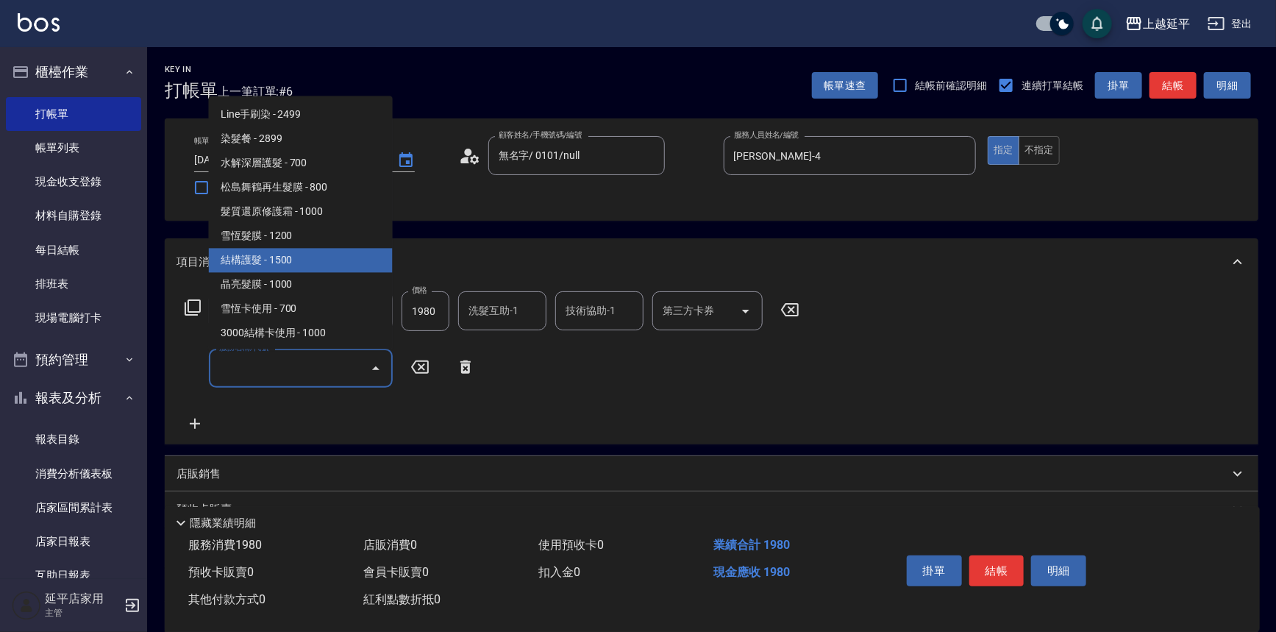
click at [294, 266] on span "結構護髮 - 1500" at bounding box center [301, 261] width 184 height 24
type input "結構護髮(505)"
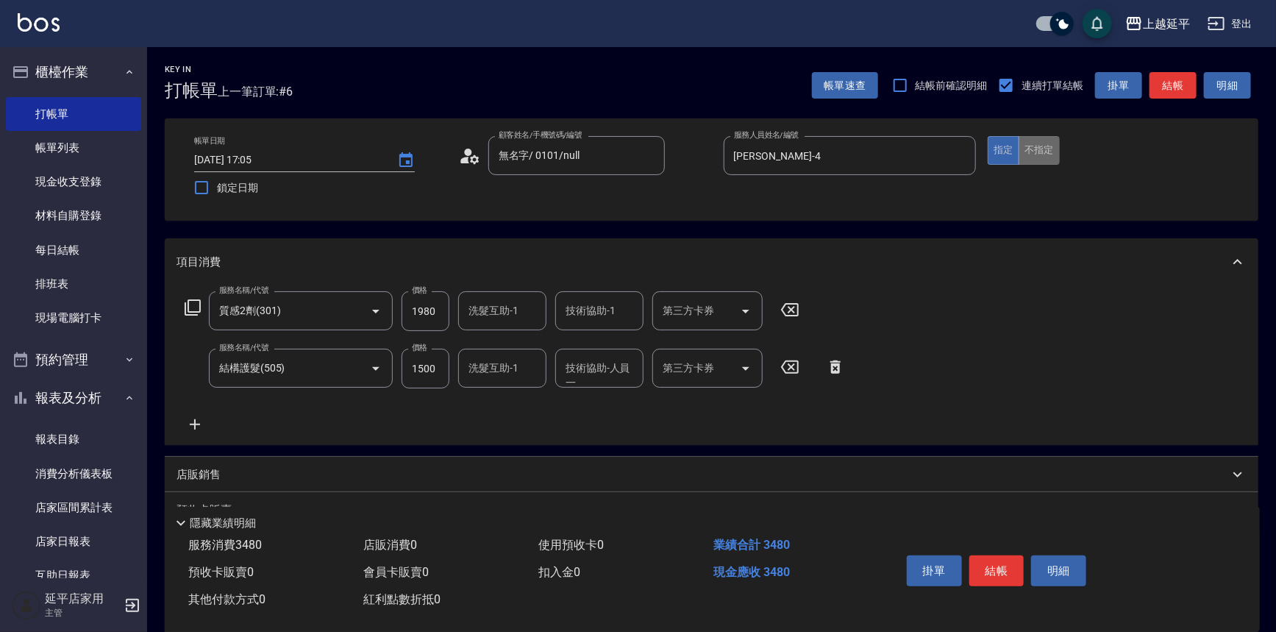
click at [1035, 150] on button "不指定" at bounding box center [1039, 150] width 41 height 29
click at [1167, 83] on button "結帳" at bounding box center [1173, 85] width 47 height 27
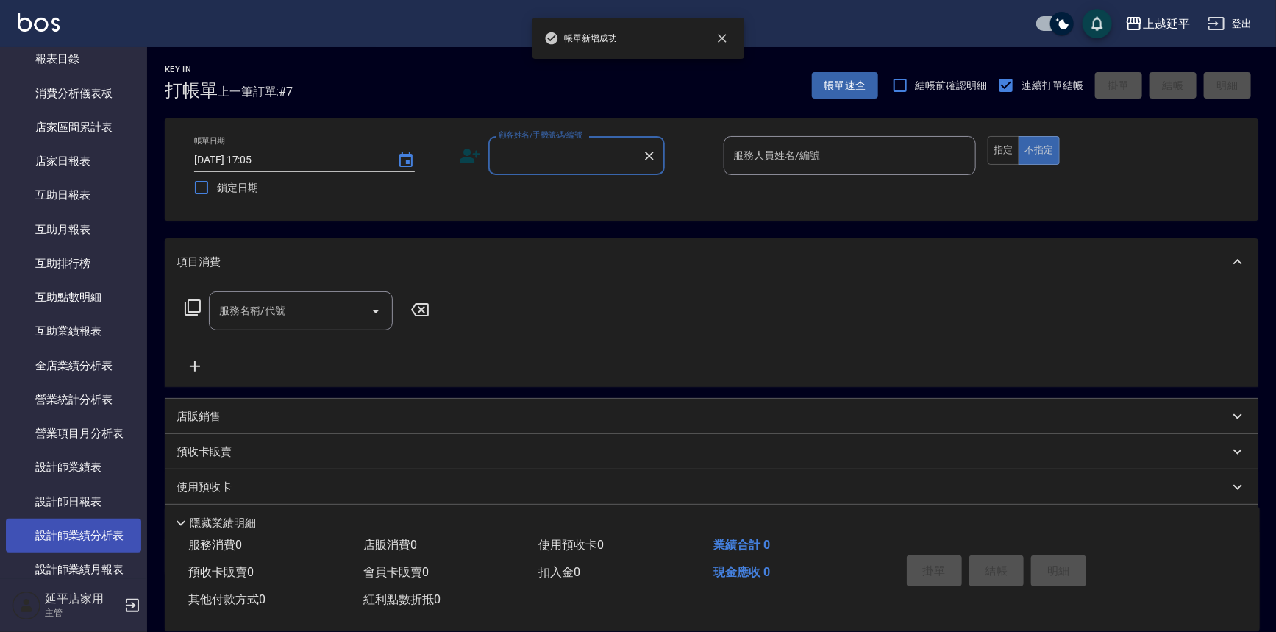
scroll to position [468, 0]
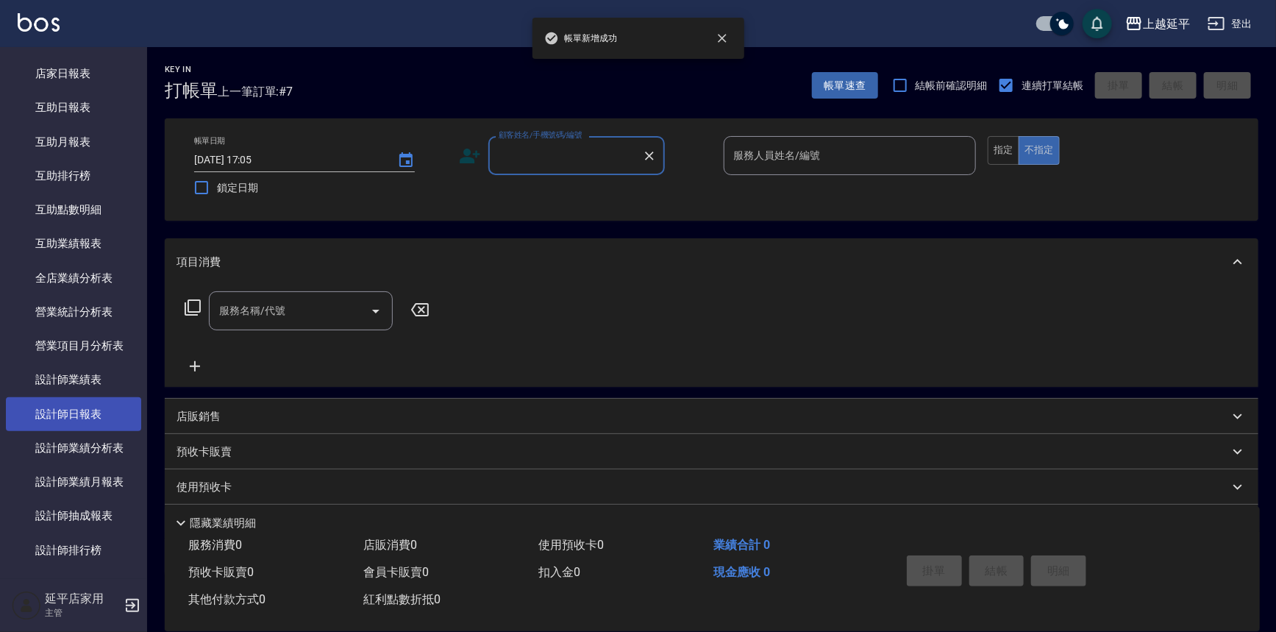
click at [88, 411] on link "設計師日報表" at bounding box center [73, 414] width 135 height 34
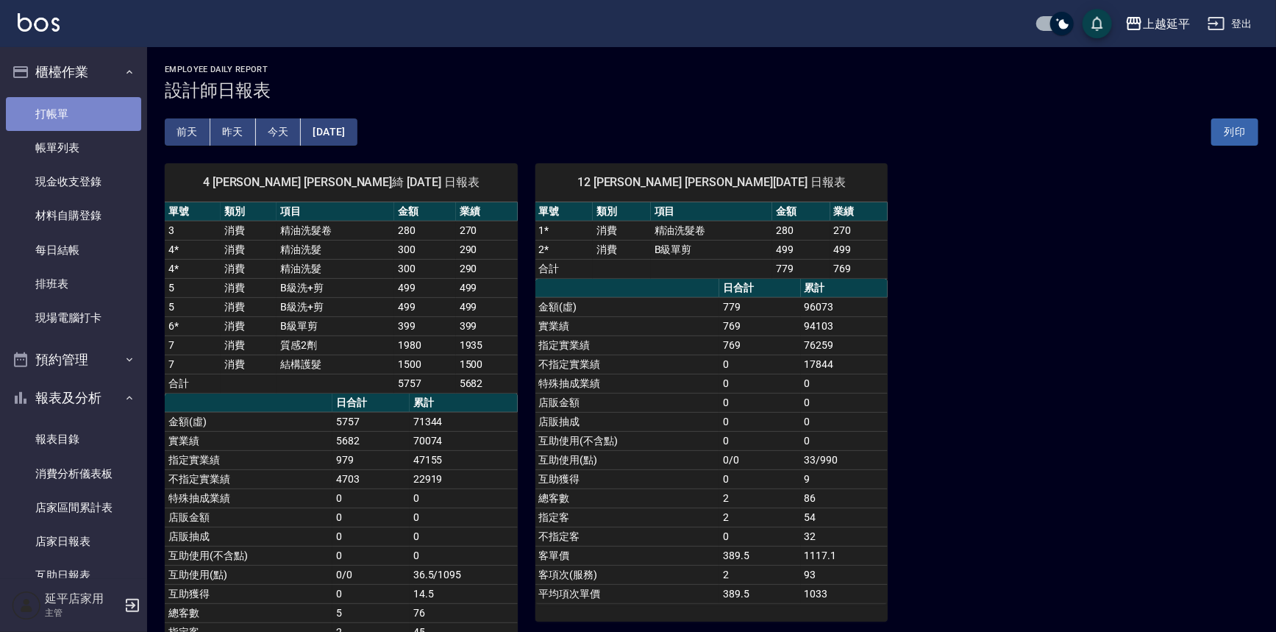
click at [77, 114] on link "打帳單" at bounding box center [73, 114] width 135 height 34
